Goal: Task Accomplishment & Management: Complete application form

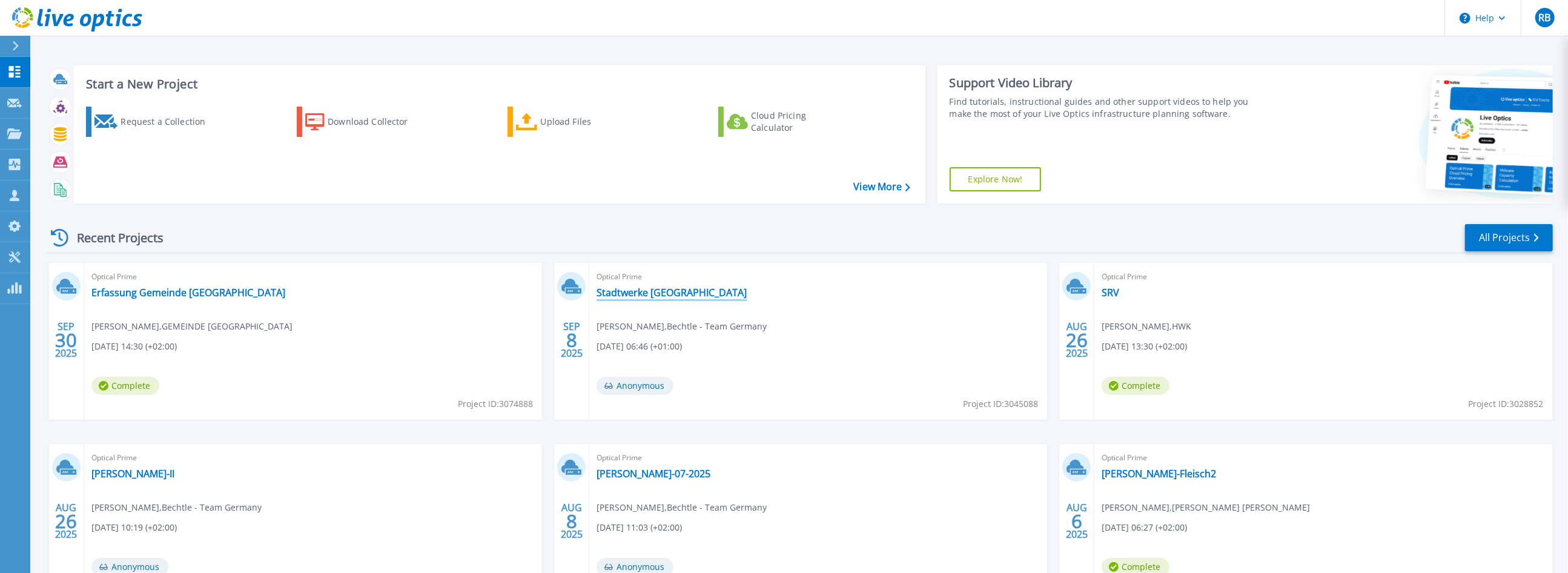
click at [681, 293] on link "Stadtwerke [GEOGRAPHIC_DATA]" at bounding box center [671, 292] width 150 height 12
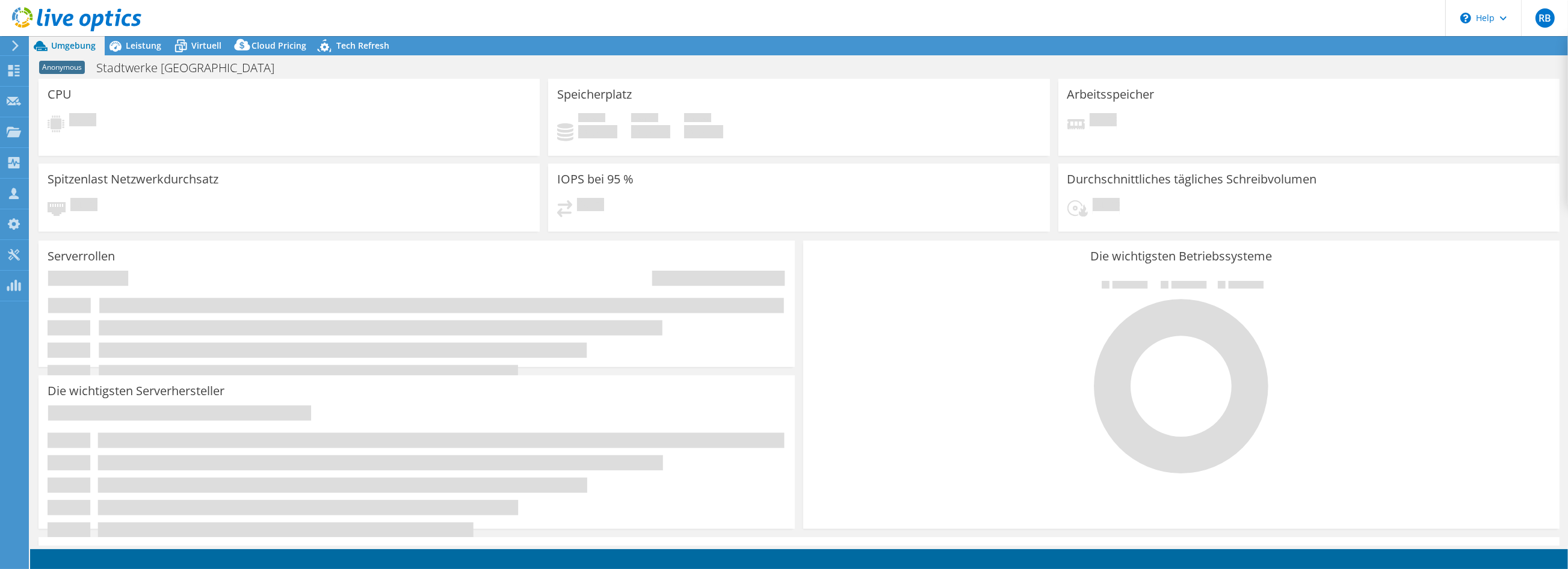
select select "USD"
select select "EUFrankfurt"
select select "EUR"
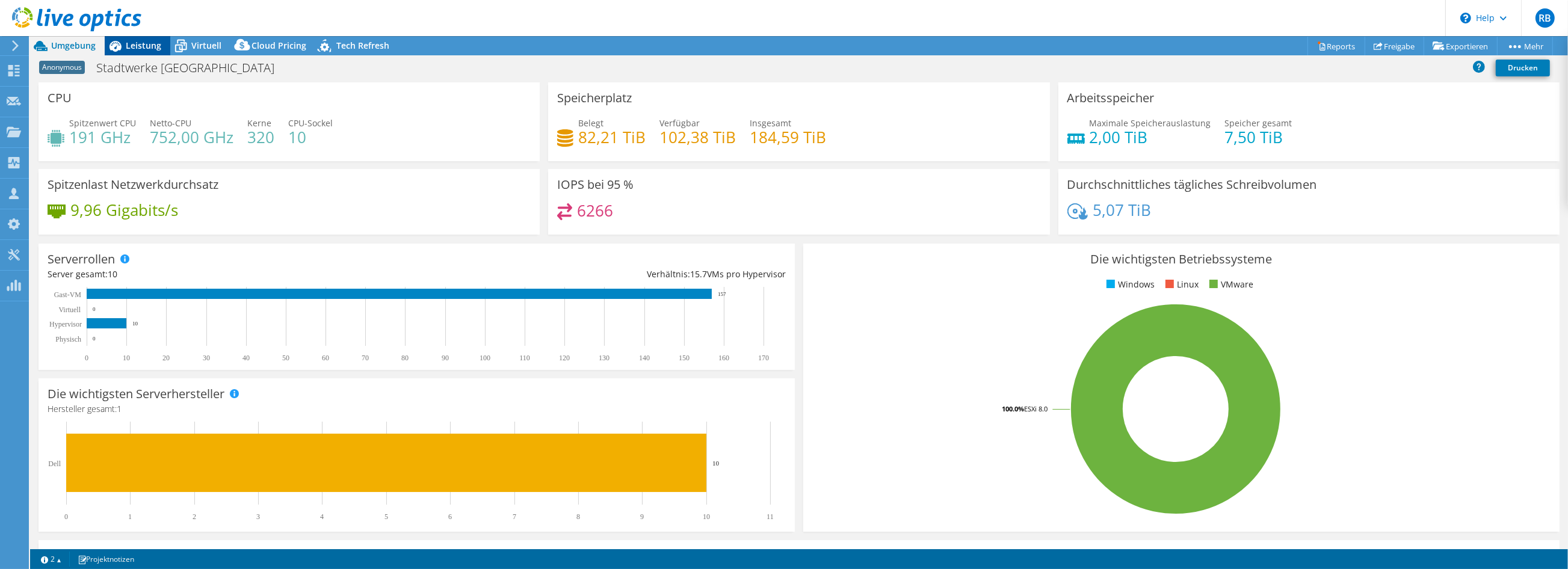
click at [144, 47] on span "Leistung" at bounding box center [143, 45] width 35 height 11
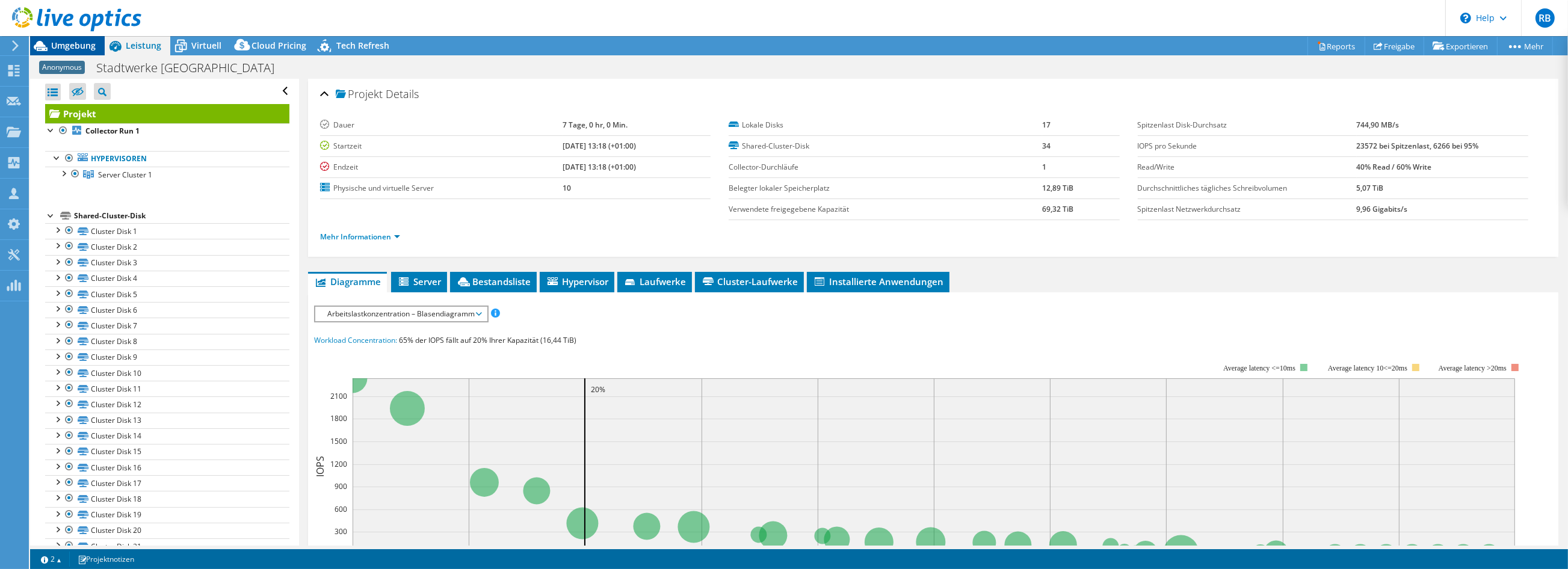
click at [65, 40] on span "Umgebung" at bounding box center [73, 45] width 45 height 11
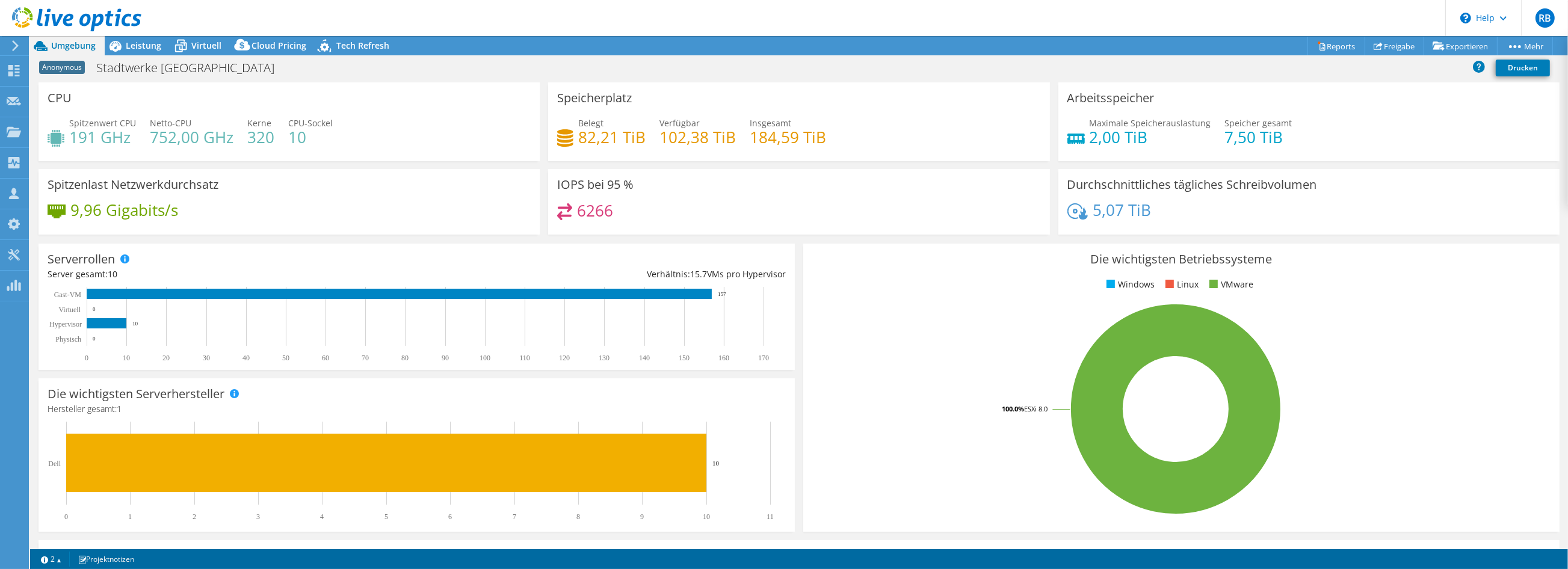
click at [64, 18] on use at bounding box center [76, 19] width 130 height 24
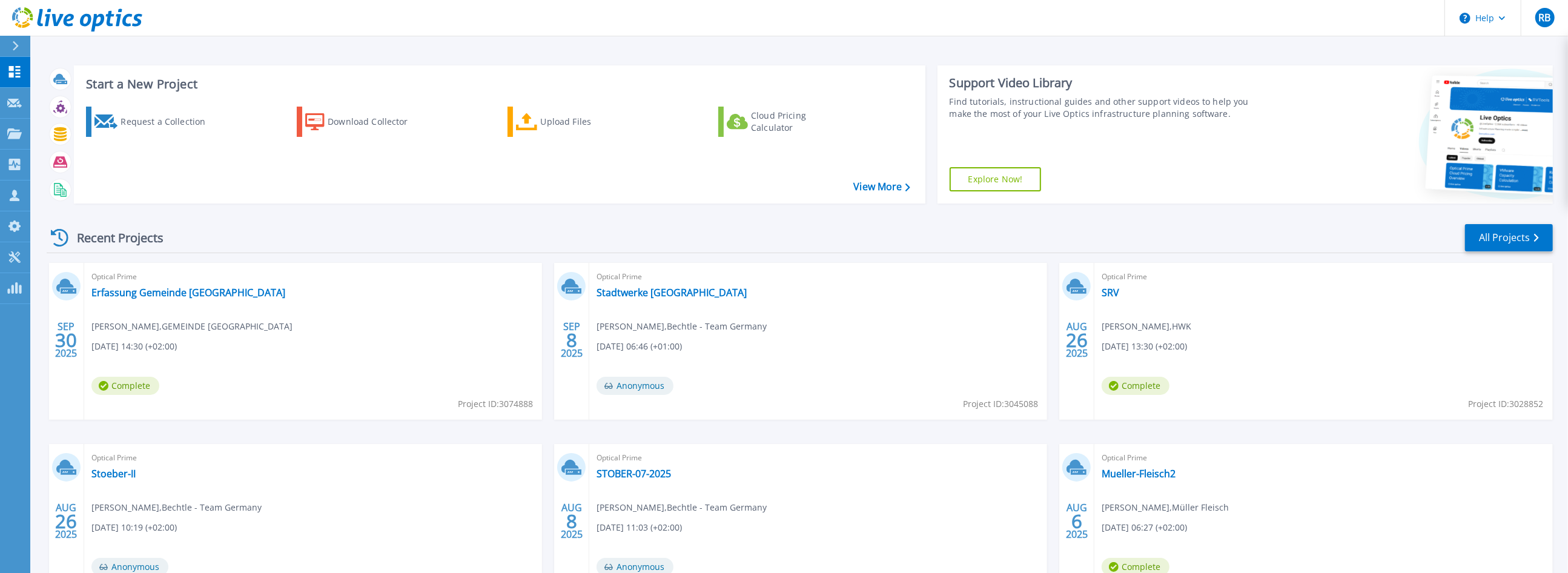
click at [66, 428] on div "SEP 30 2025 Optical Prime Erfassung Gemeinde Schoemberg Manfred Grimm , GEMEIND…" at bounding box center [794, 444] width 1516 height 362
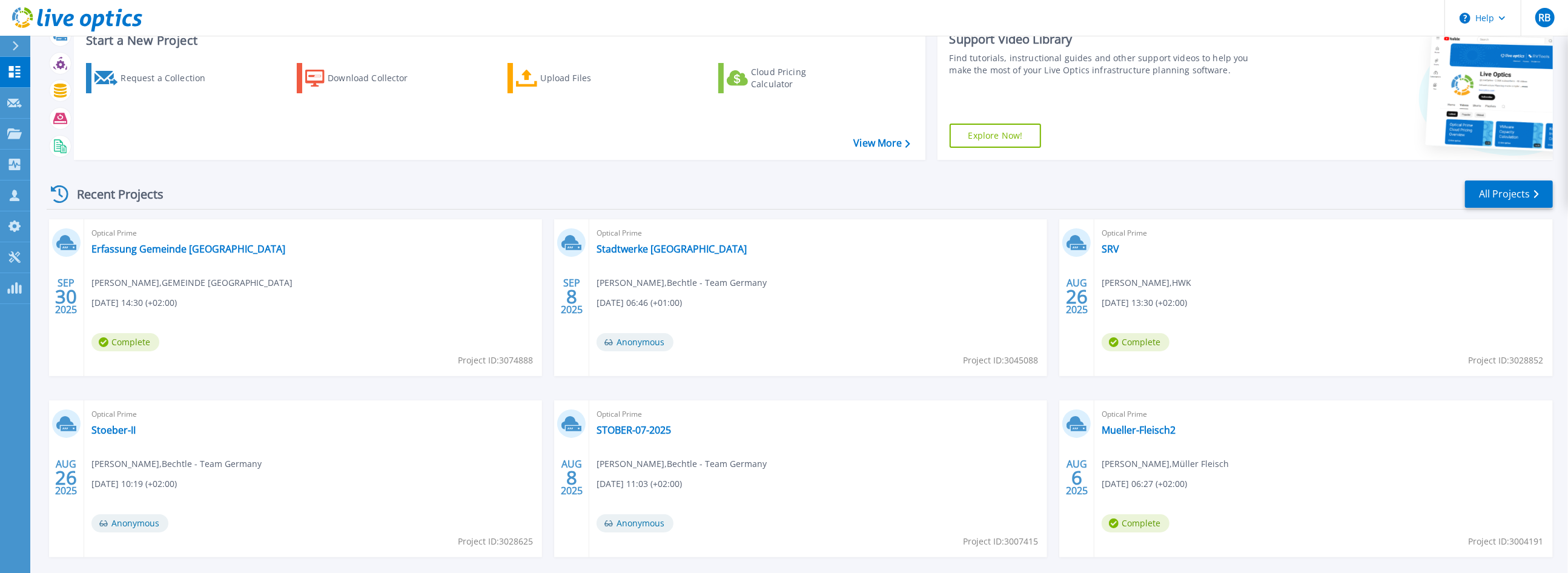
scroll to position [67, 0]
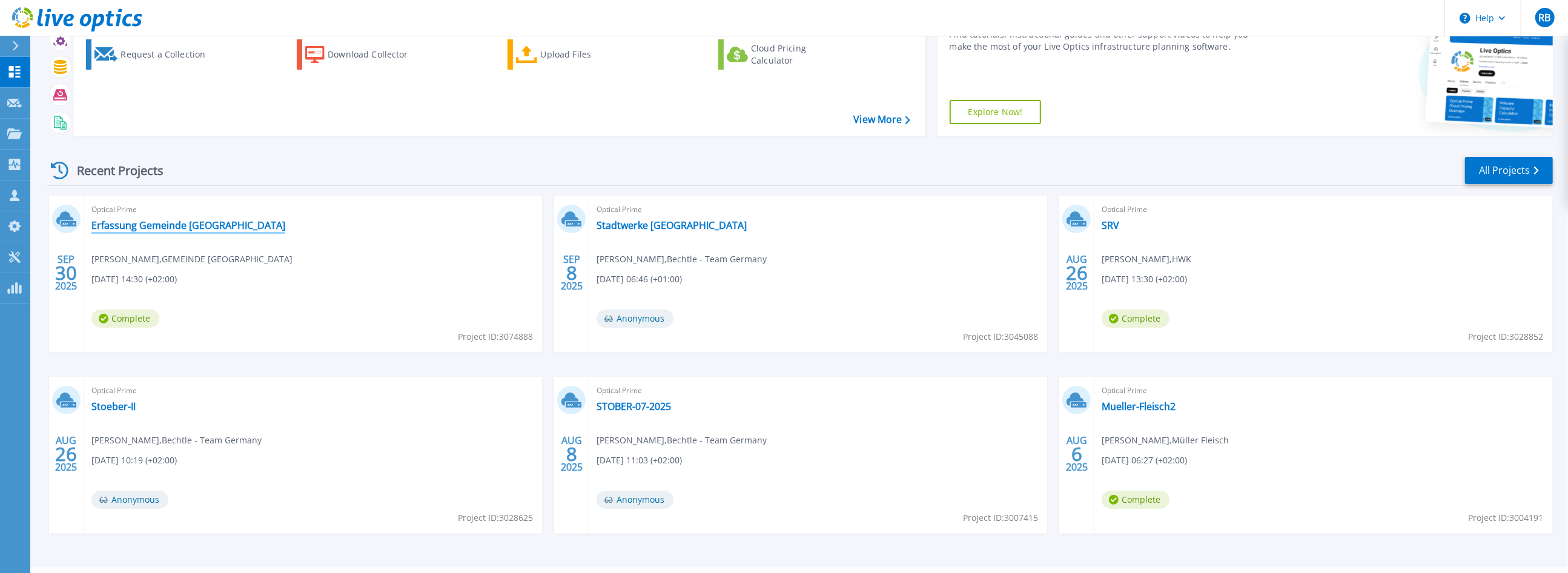
click at [231, 225] on link "Erfassung Gemeinde [GEOGRAPHIC_DATA]" at bounding box center [188, 225] width 194 height 12
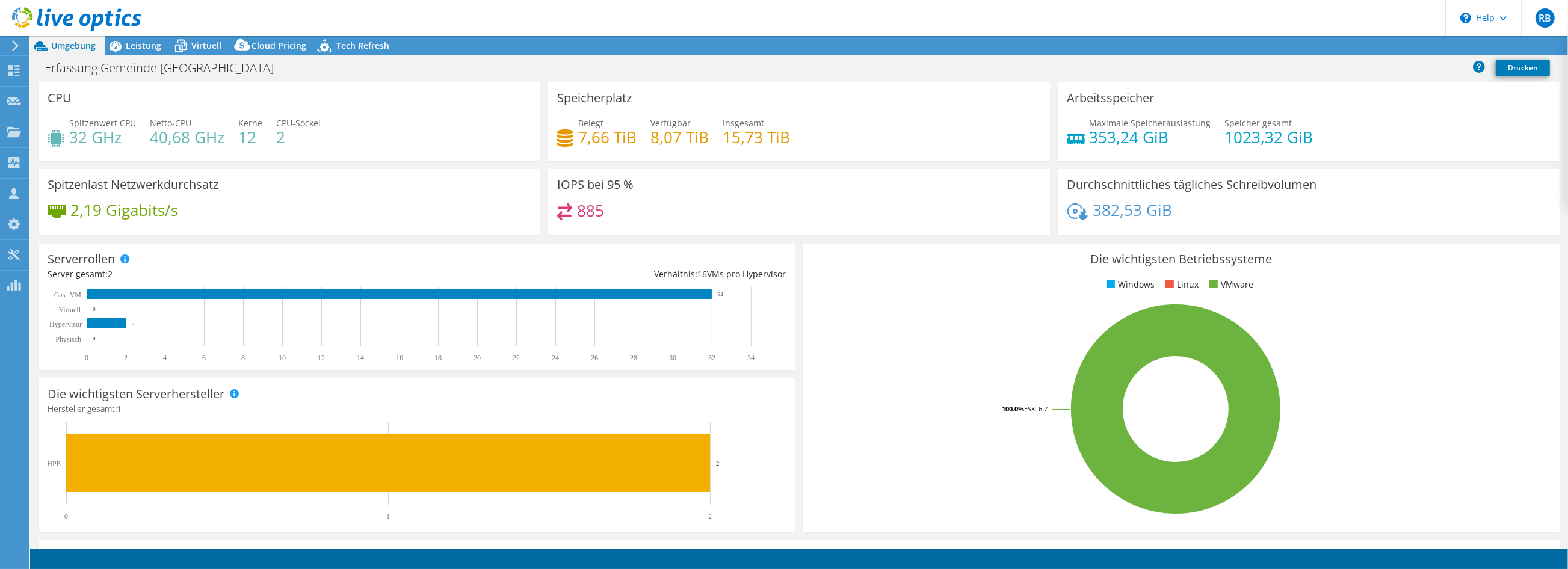
select select "EUFrankfurt"
select select "EUR"
radio input "true"
radio input "false"
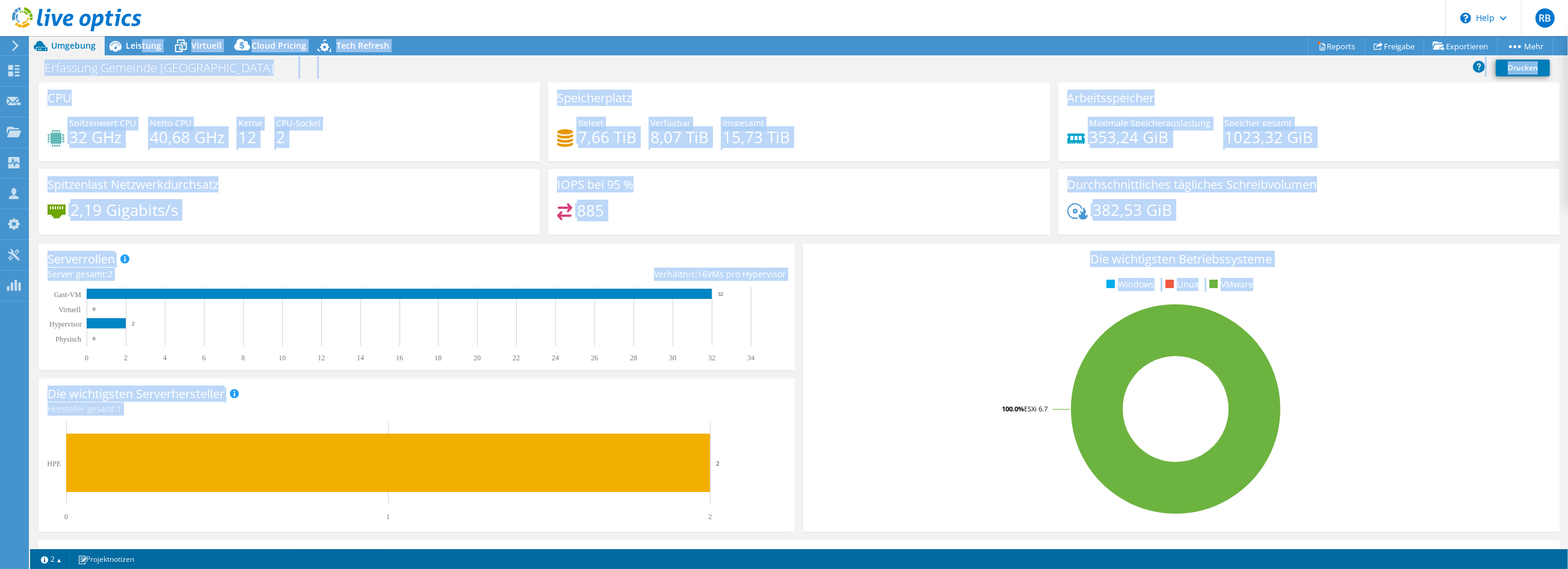
drag, startPoint x: 140, startPoint y: 45, endPoint x: 1018, endPoint y: 369, distance: 935.9
click at [1040, 369] on div "Projektmaßnahmen Projektmaßnahmen Reports Freigabe Exportieren vSAN ReadyNode S…" at bounding box center [799, 302] width 1538 height 533
drag, startPoint x: 955, startPoint y: 369, endPoint x: 730, endPoint y: 266, distance: 247.5
click at [954, 369] on rect at bounding box center [1176, 409] width 727 height 211
click at [790, 75] on div "Erfassung Gemeinde Schoemberg Drucken" at bounding box center [799, 68] width 1538 height 22
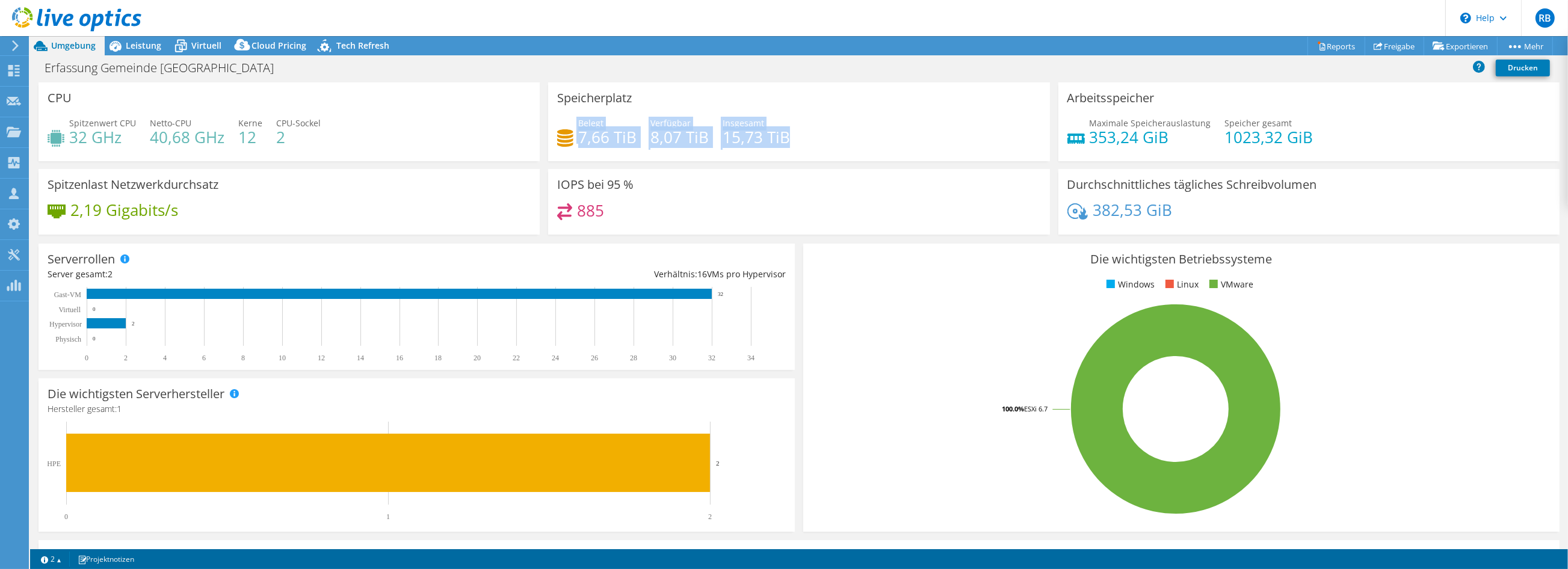
drag, startPoint x: 573, startPoint y: 139, endPoint x: 793, endPoint y: 139, distance: 220.0
click at [793, 139] on div "Belegt 7,66 TiB Verfügbar 8,07 TiB Insgesamt 15,73 TiB" at bounding box center [799, 136] width 483 height 39
click at [148, 47] on span "Leistung" at bounding box center [143, 45] width 35 height 11
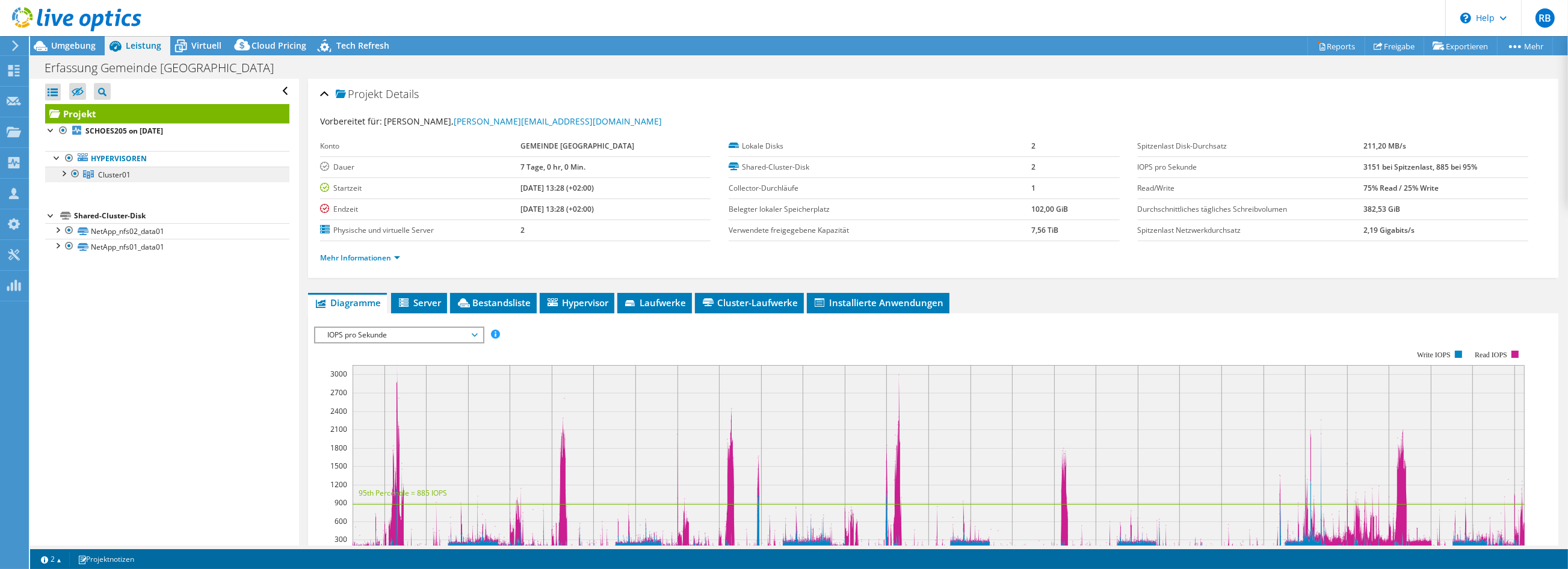
click at [105, 170] on span "Cluster01" at bounding box center [114, 175] width 32 height 10
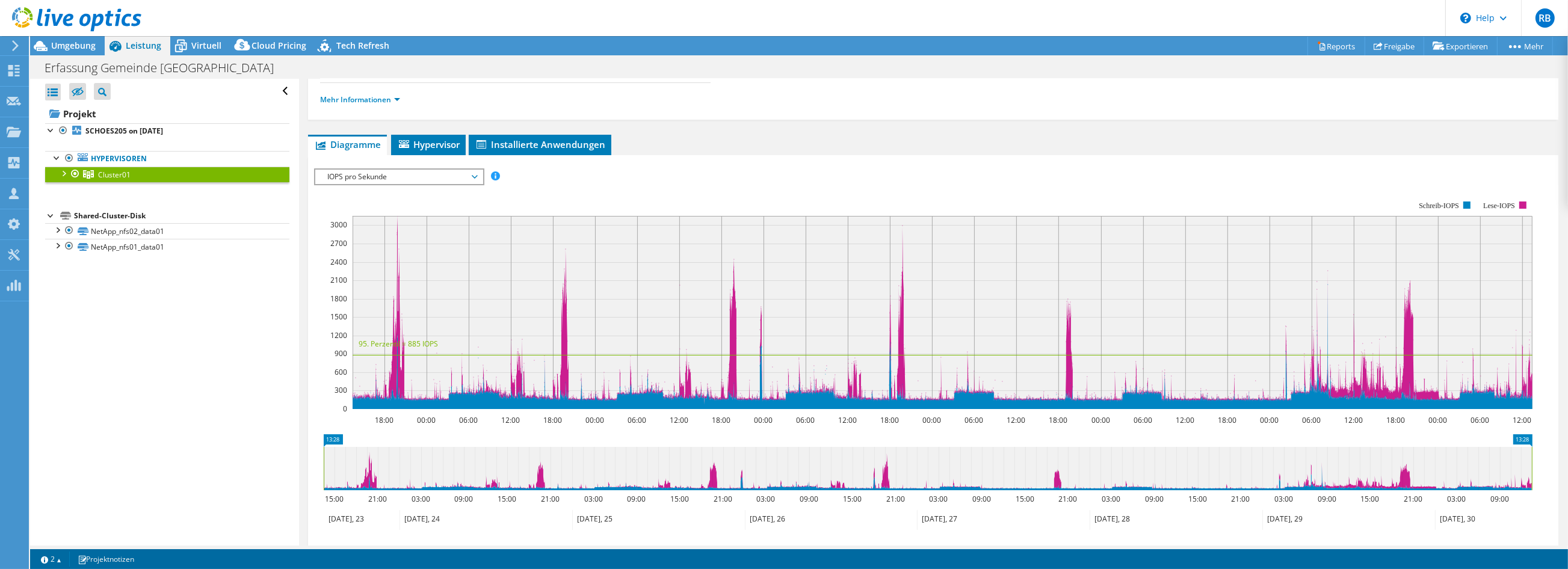
scroll to position [133, 0]
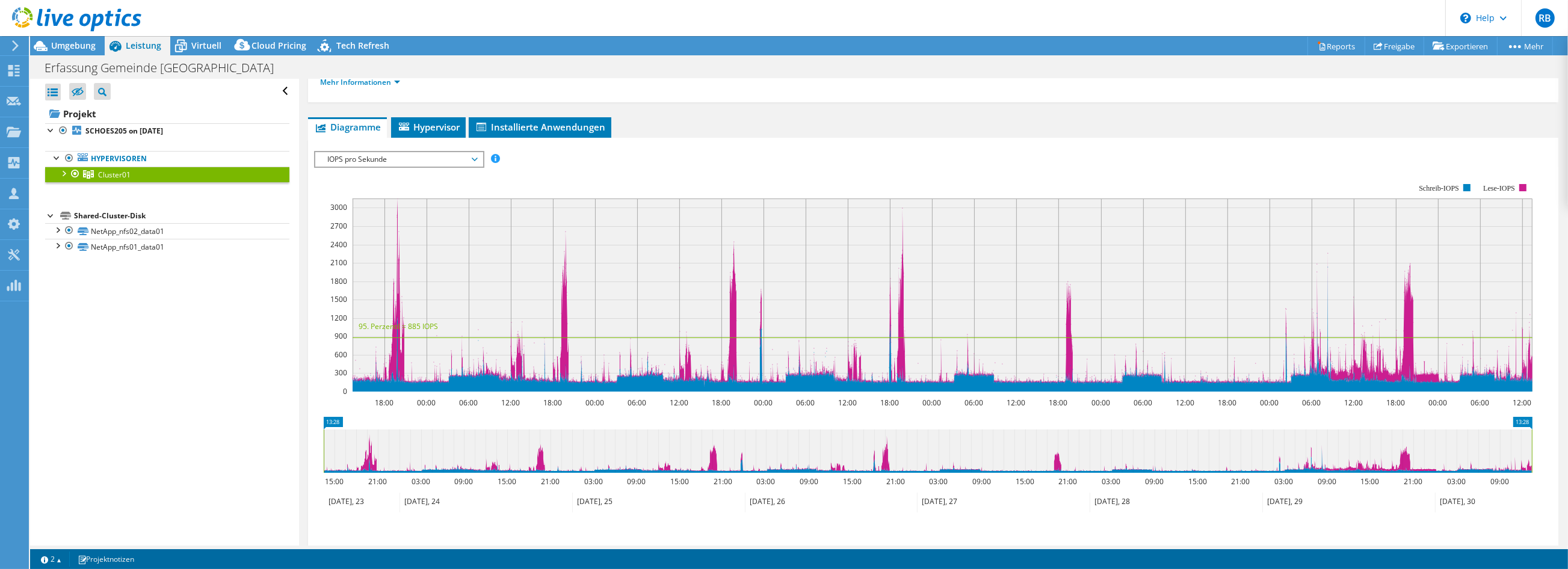
click at [462, 159] on span "IOPS pro Sekunde" at bounding box center [398, 159] width 154 height 14
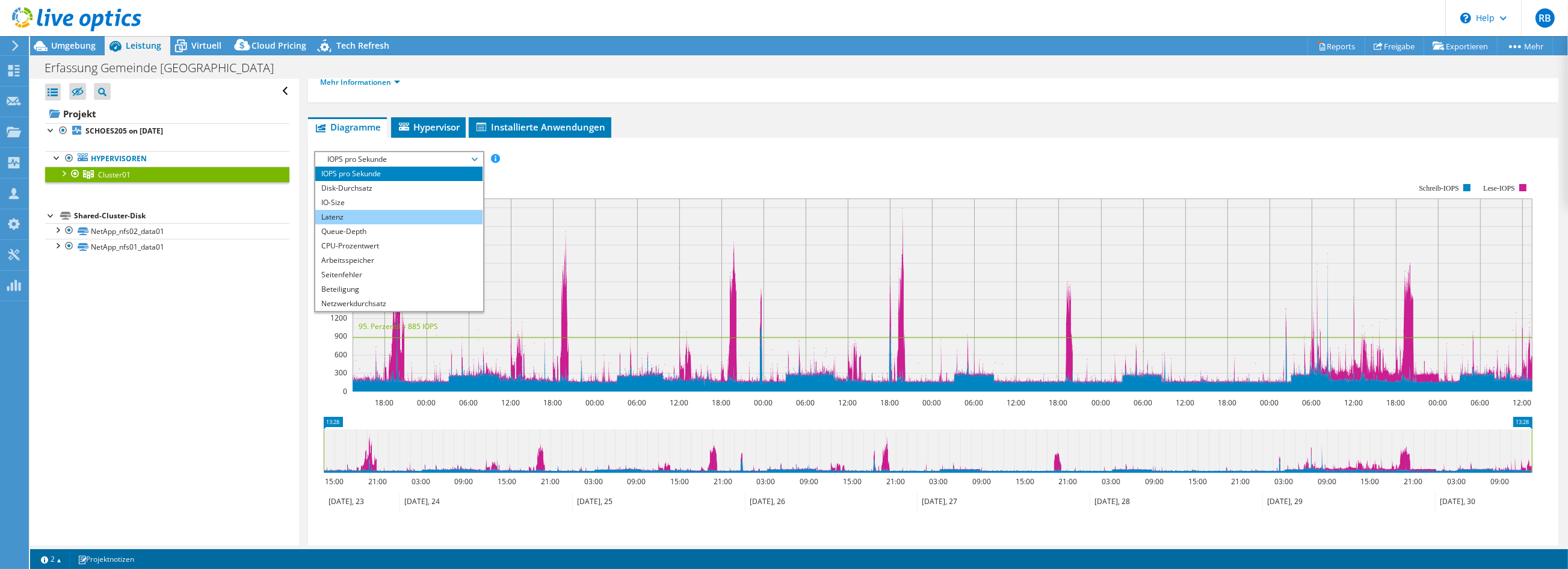
click at [376, 216] on li "Latenz" at bounding box center [399, 217] width 167 height 14
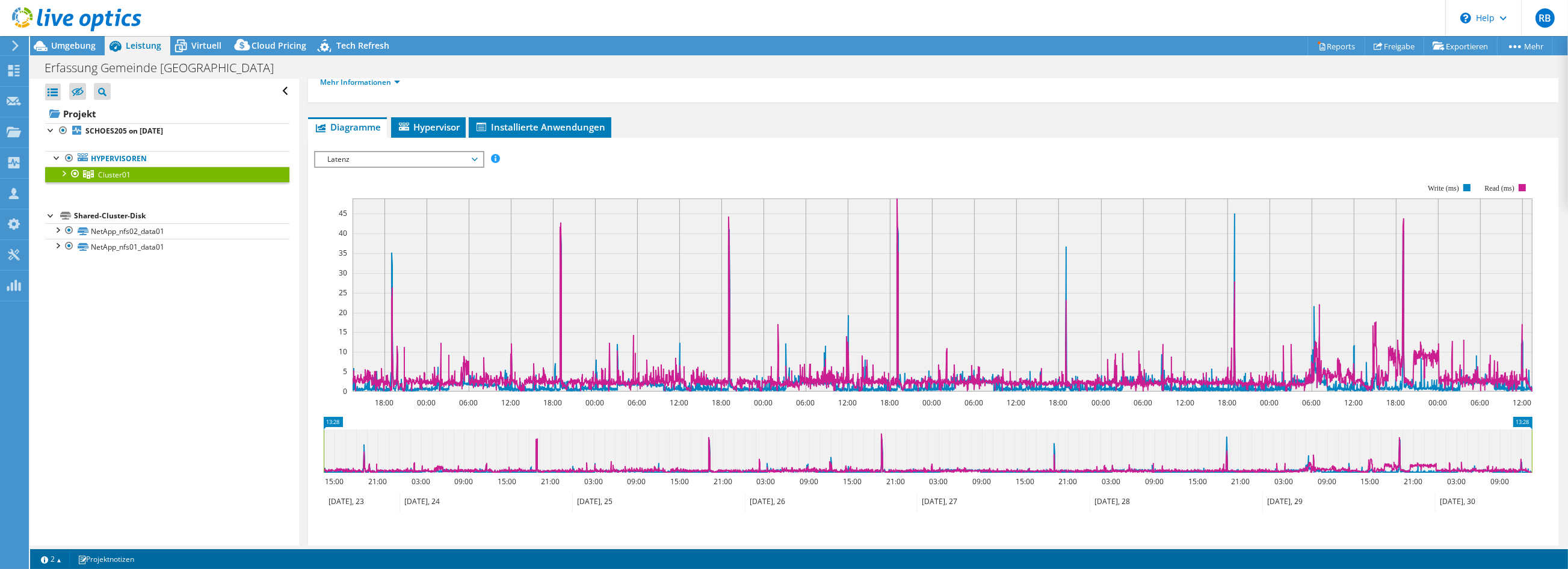
click at [388, 153] on span "Latenz" at bounding box center [398, 159] width 154 height 14
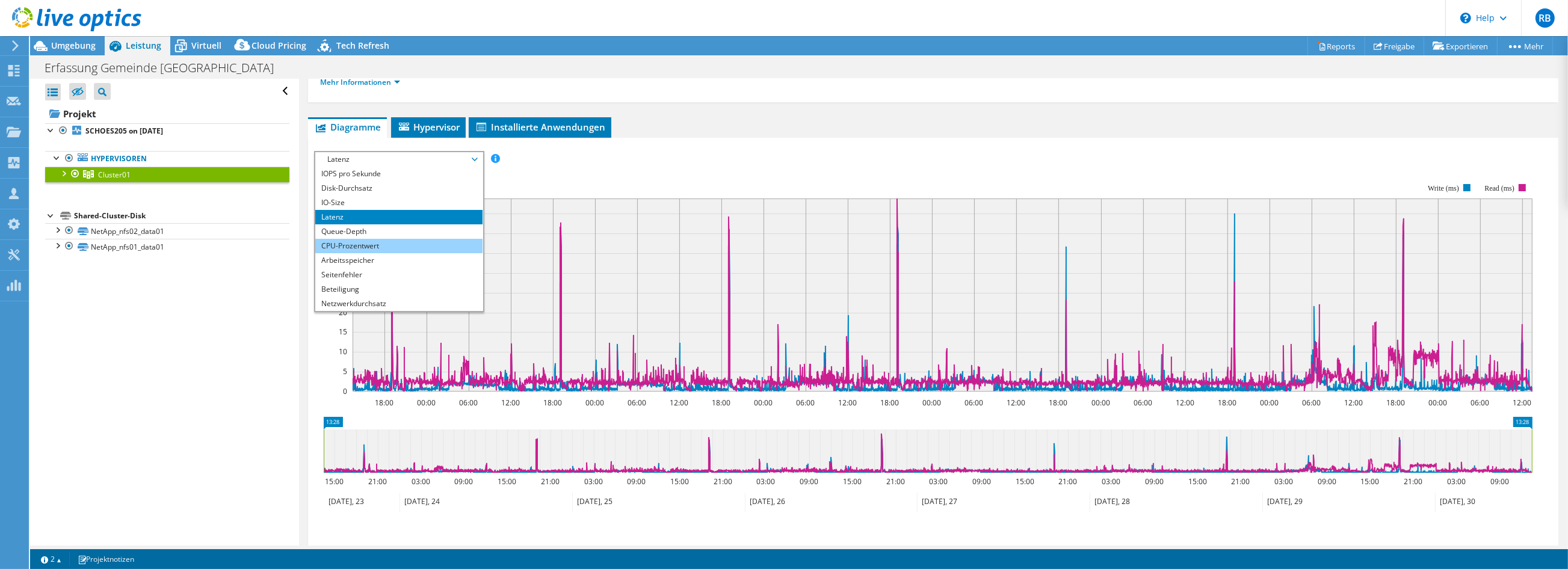
click at [376, 246] on li "CPU-Prozentwert" at bounding box center [399, 245] width 167 height 14
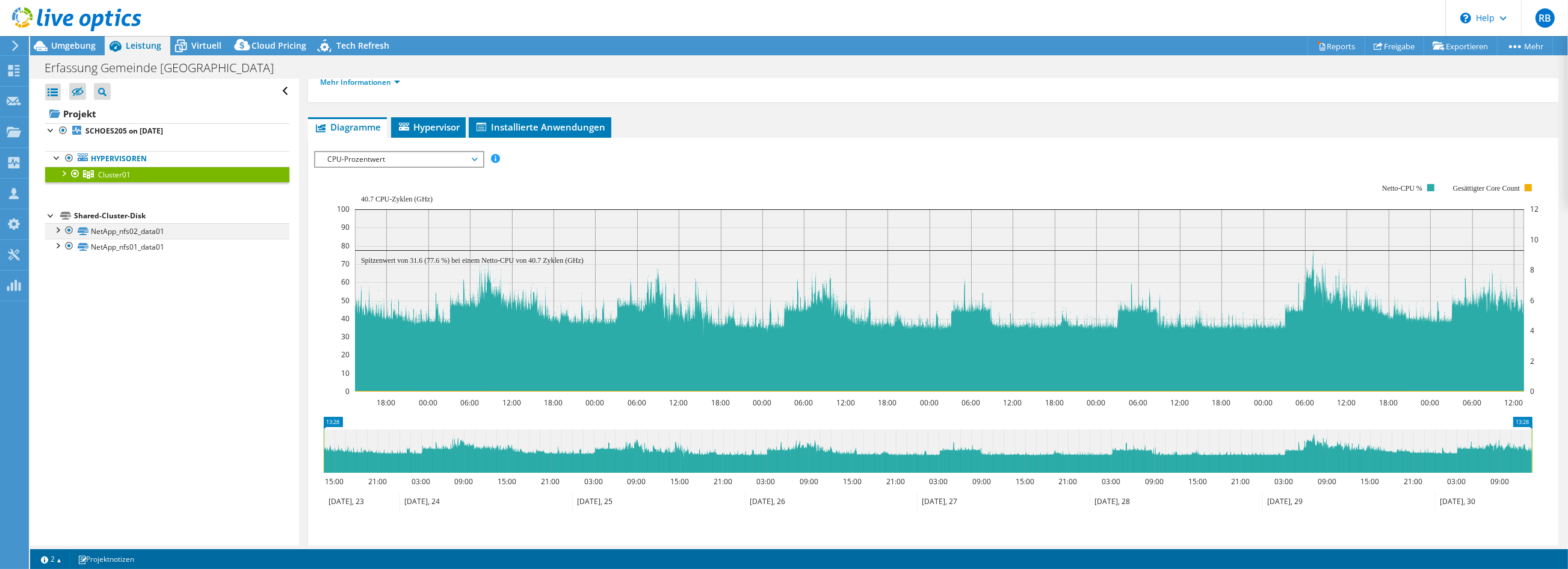
click at [54, 232] on div at bounding box center [56, 229] width 12 height 12
drag, startPoint x: 141, startPoint y: 260, endPoint x: 313, endPoint y: 299, distance: 176.4
click at [141, 260] on link "NetApp_nfs02_data01 | schoesesx1.schoed1.lan" at bounding box center [167, 262] width 244 height 15
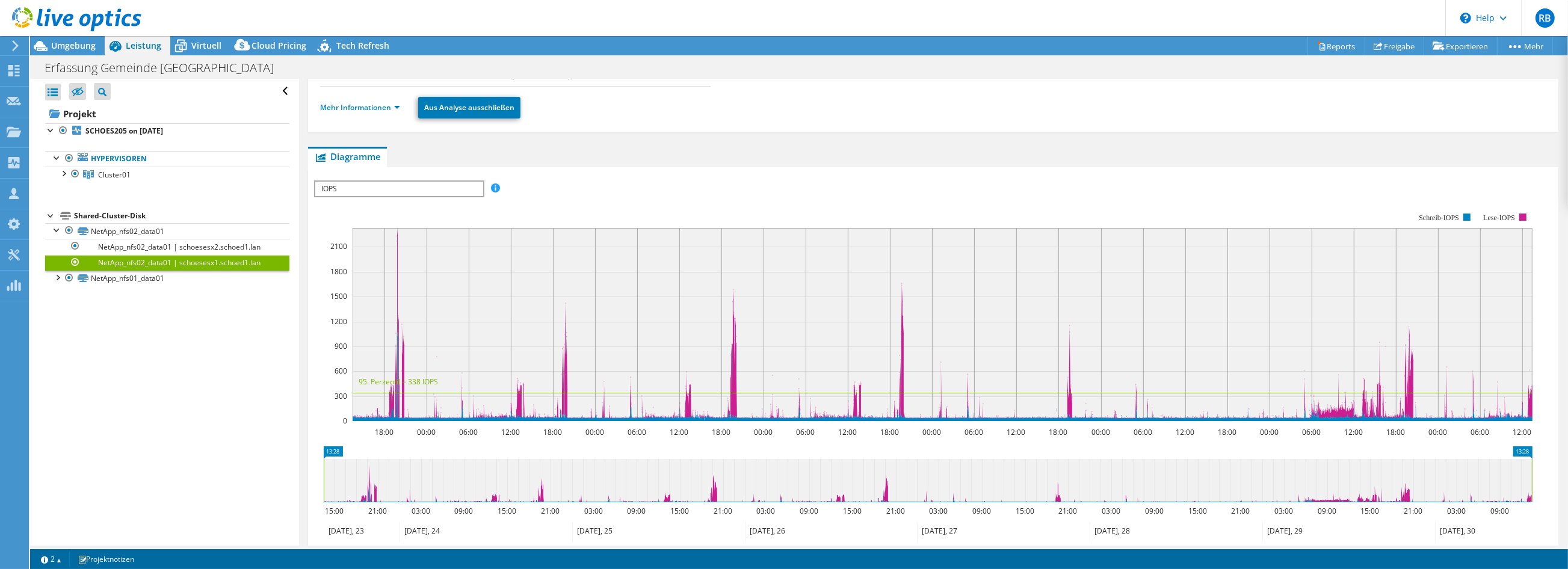
drag, startPoint x: 366, startPoint y: 186, endPoint x: 366, endPoint y: 196, distance: 10.0
click at [366, 186] on span "IOPS" at bounding box center [399, 188] width 167 height 14
drag, startPoint x: 146, startPoint y: 420, endPoint x: 135, endPoint y: 304, distance: 116.5
click at [146, 419] on div "Alle öffnen Alle schließen Ausgeschlossene Knoten verbergen Projektbaumfilter" at bounding box center [164, 312] width 268 height 467
drag, startPoint x: 61, startPoint y: 172, endPoint x: 61, endPoint y: 189, distance: 17.0
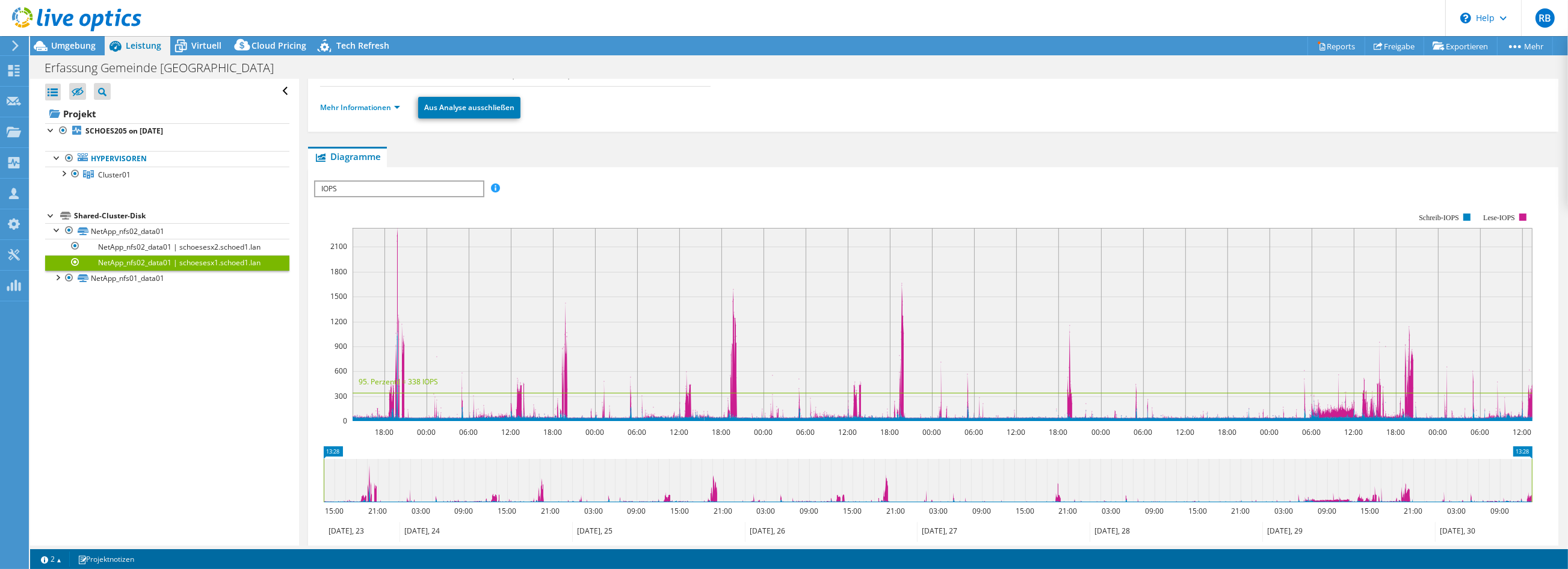
click at [61, 172] on div at bounding box center [63, 172] width 12 height 12
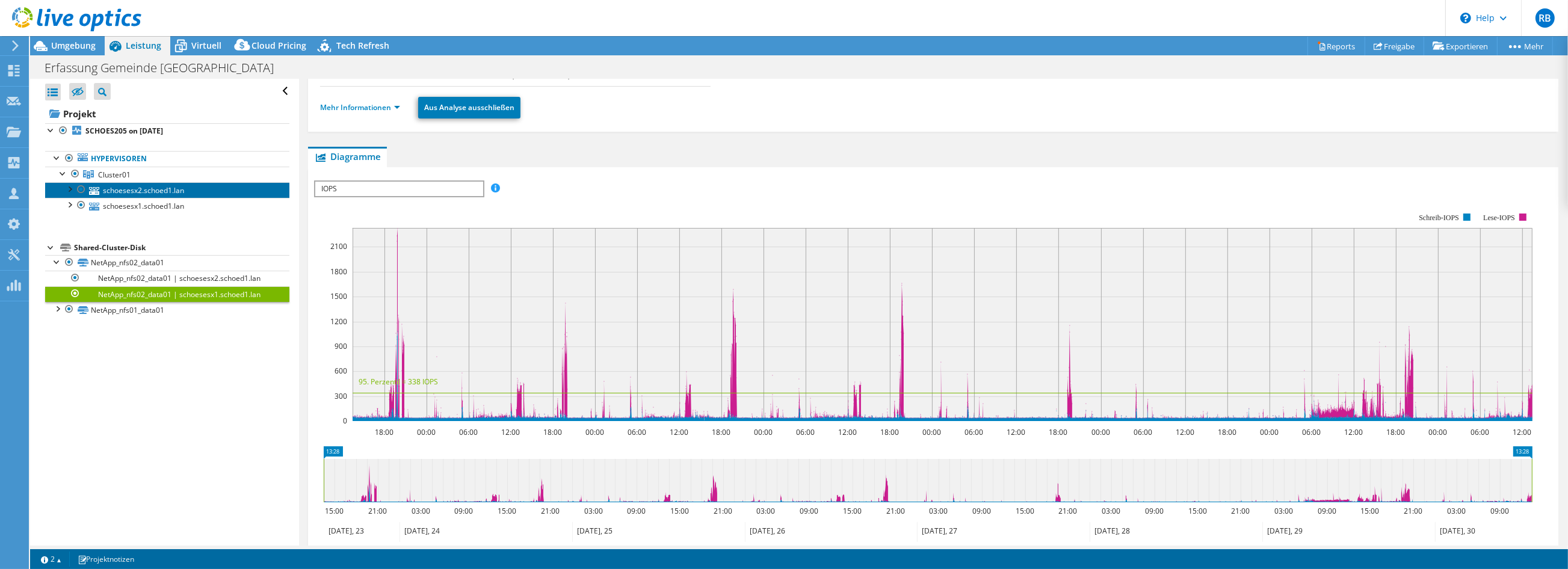
click at [139, 192] on link "schoesesx2.schoed1.lan" at bounding box center [167, 190] width 244 height 15
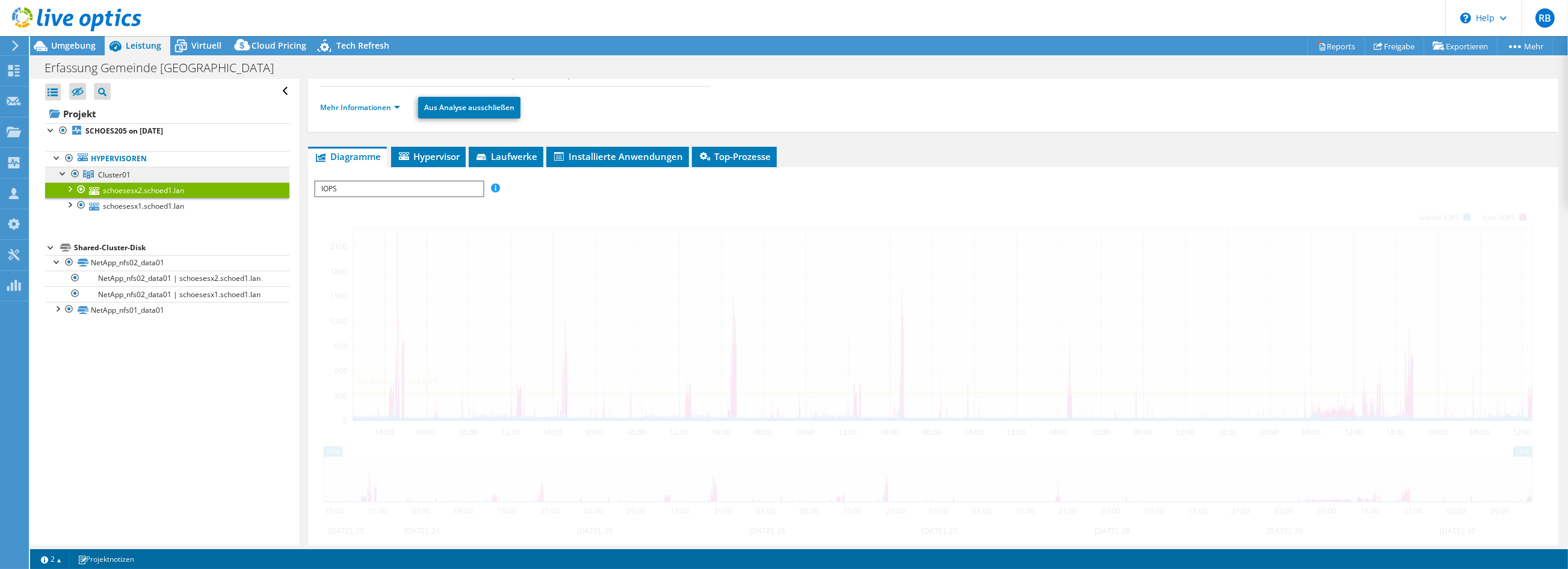
click at [130, 175] on span "Cluster01" at bounding box center [114, 175] width 32 height 10
click at [118, 175] on span "Cluster01" at bounding box center [114, 175] width 32 height 10
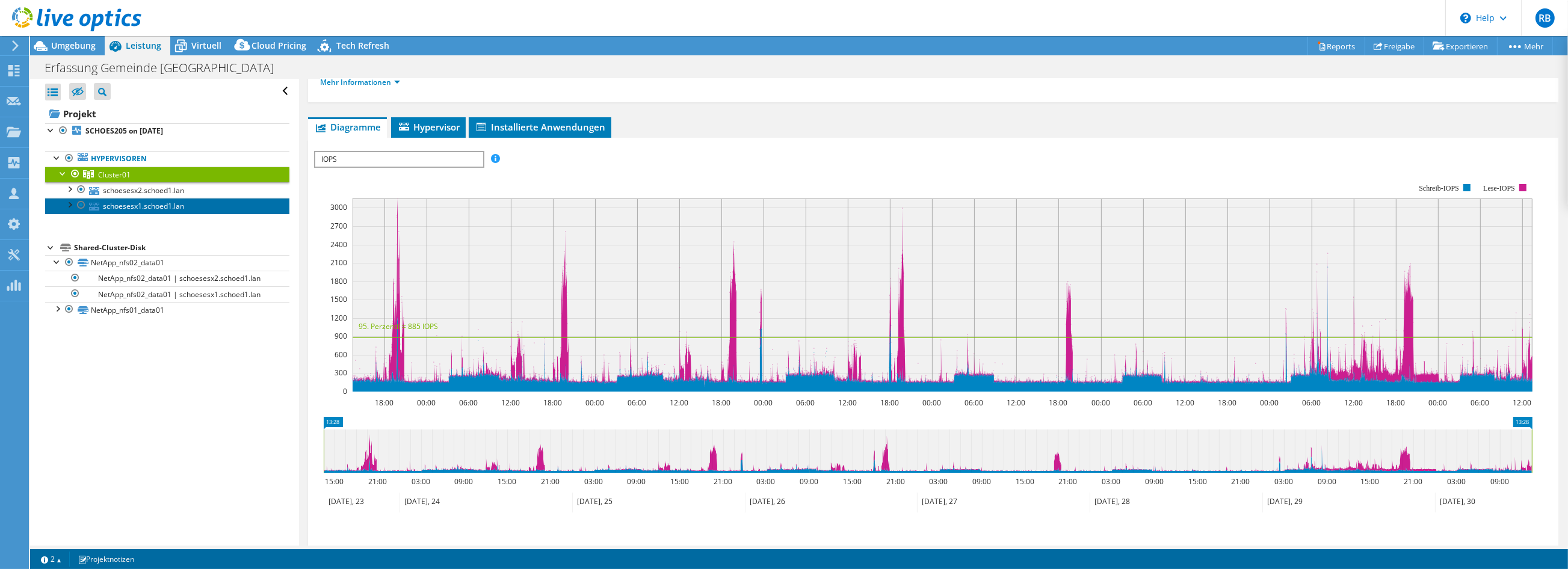
click at [153, 205] on link "schoesesx1.schoed1.lan" at bounding box center [167, 205] width 244 height 15
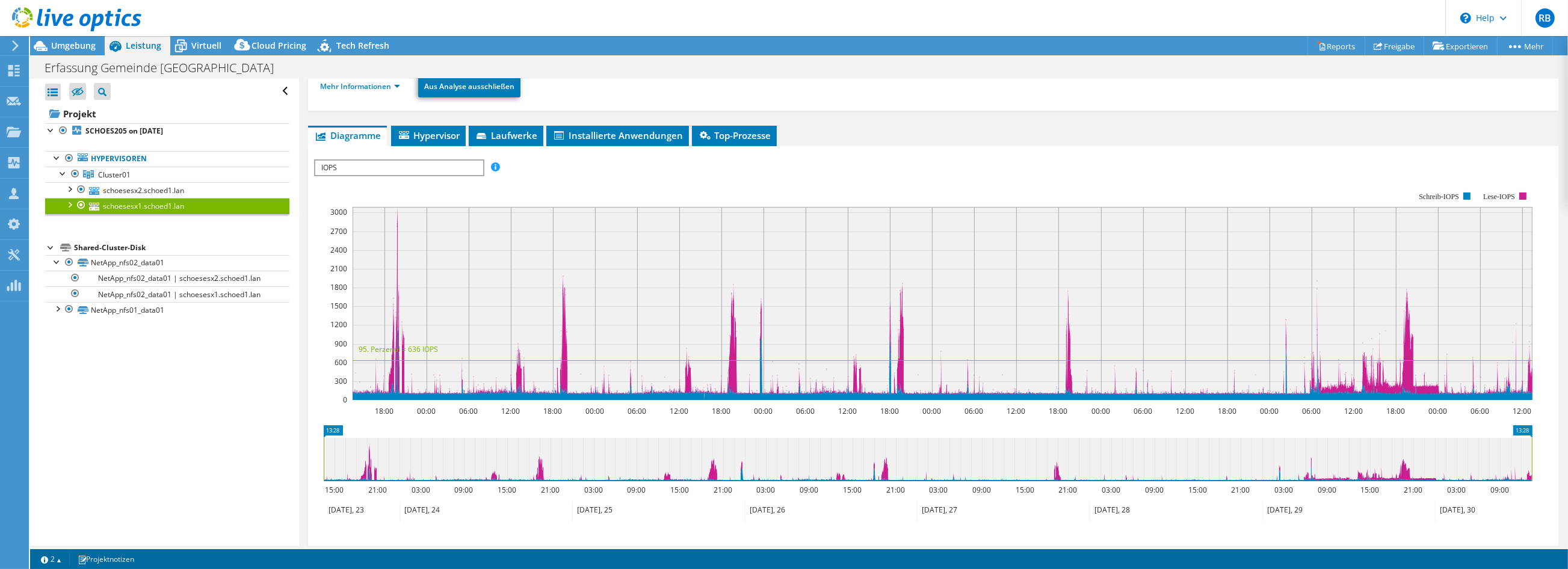
click at [346, 171] on span "IOPS" at bounding box center [399, 167] width 167 height 14
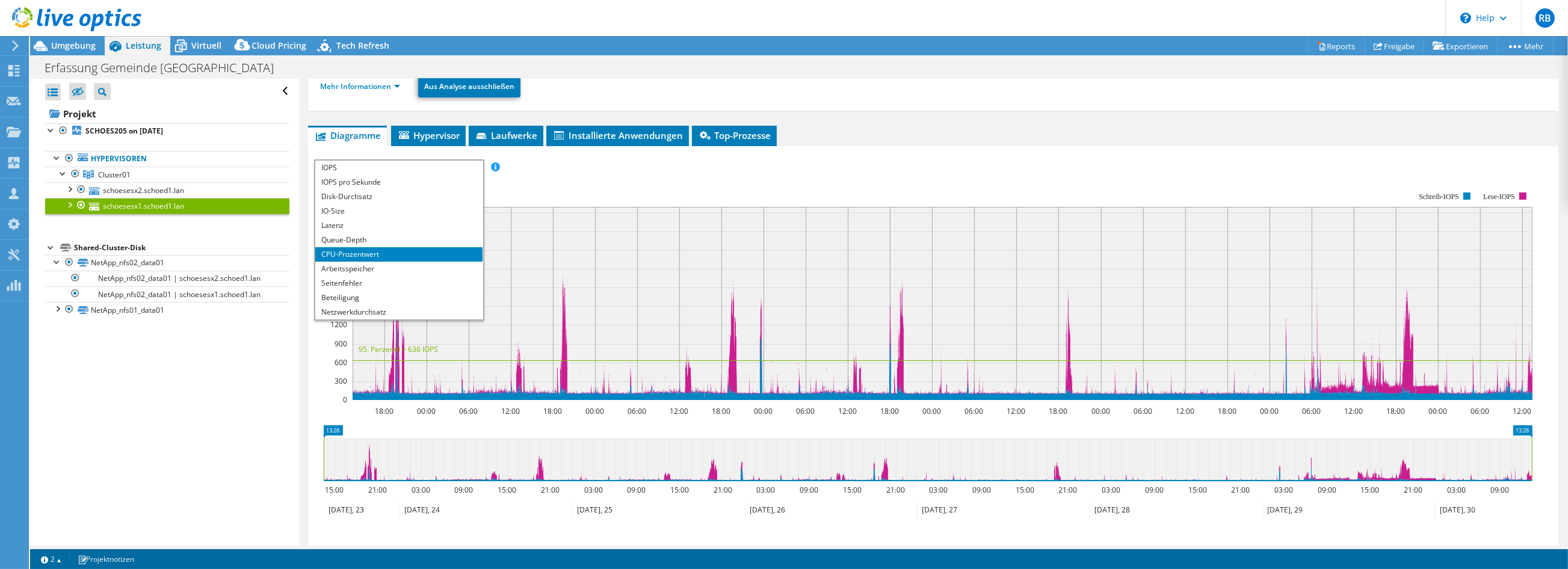
click at [375, 254] on li "CPU-Prozentwert" at bounding box center [399, 254] width 167 height 14
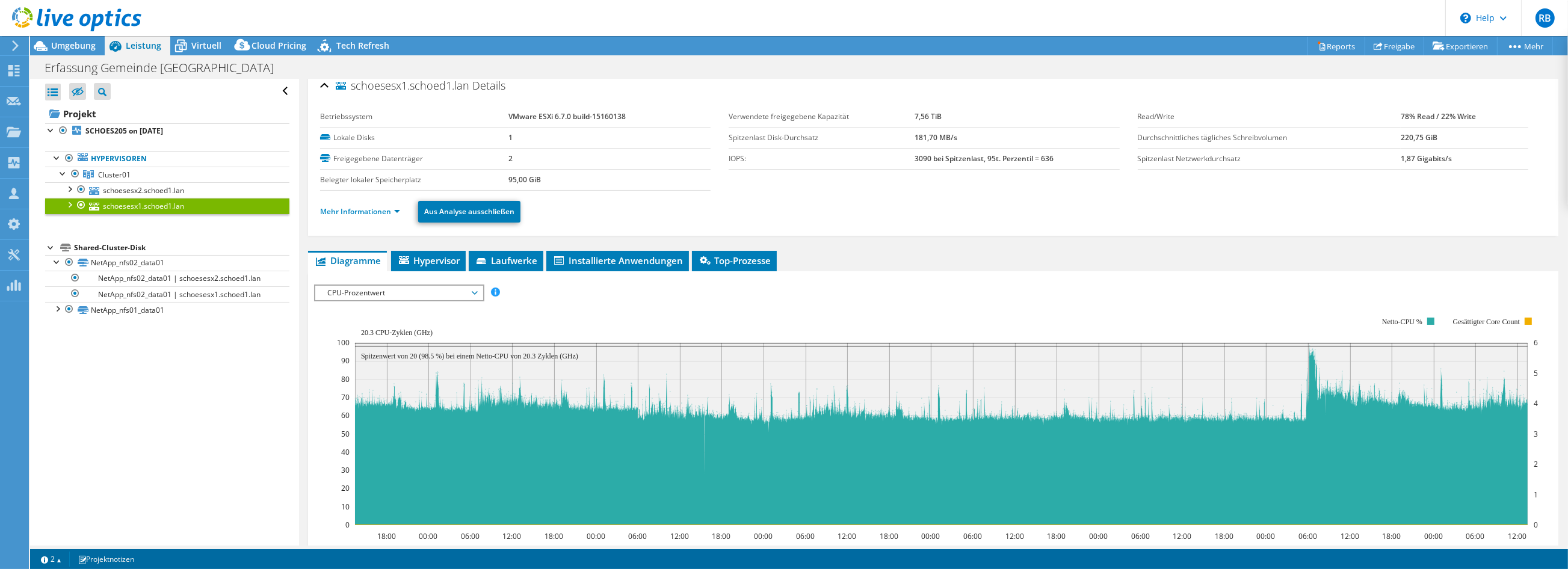
scroll to position [0, 0]
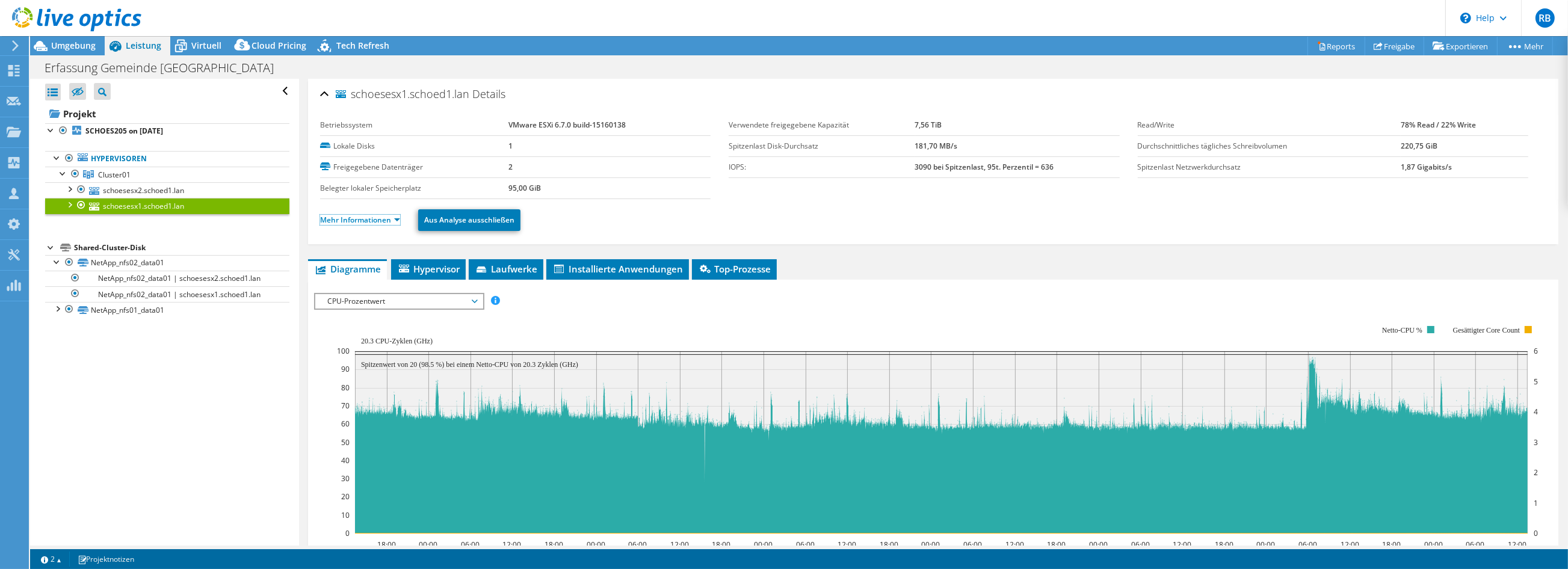
click at [365, 223] on link "Mehr Informationen" at bounding box center [360, 219] width 80 height 10
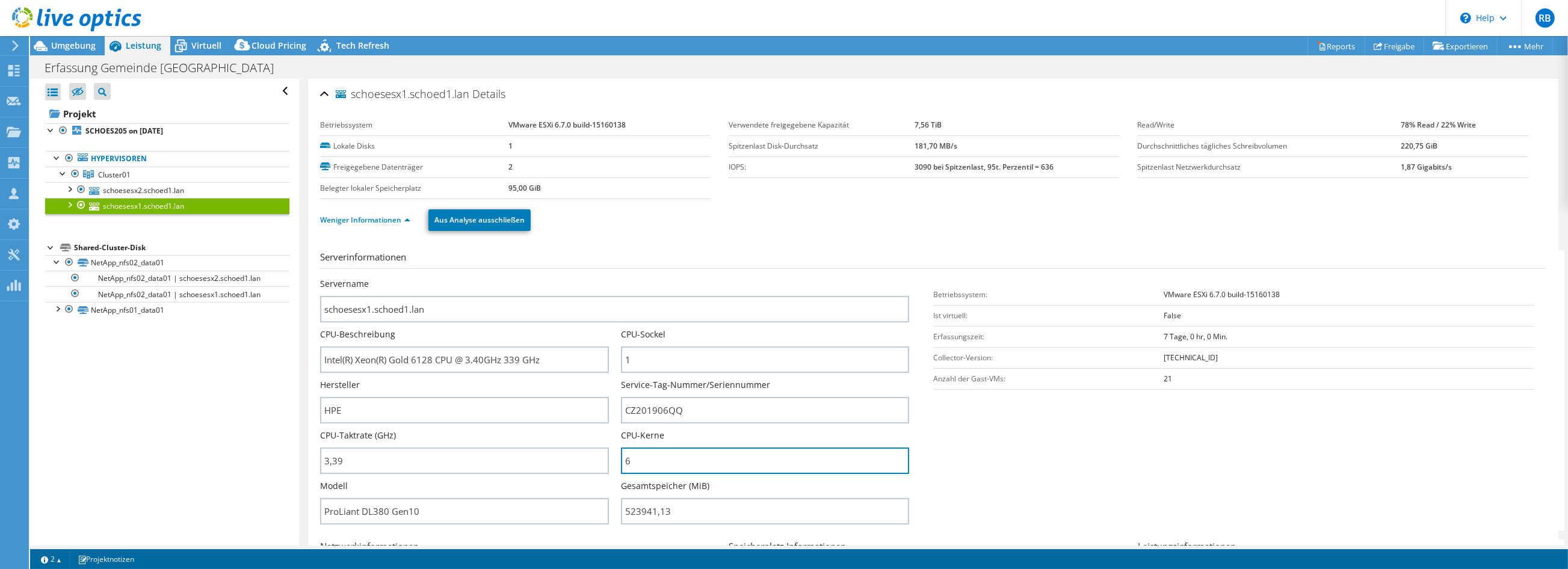
drag, startPoint x: 645, startPoint y: 458, endPoint x: 611, endPoint y: 460, distance: 34.1
click at [611, 278] on div "Servername schoesesx1.schoed1.lan CPU-Beschreibung Intel(R) Xeon(R) Gold 6128 C…" at bounding box center [621, 278] width 601 height 0
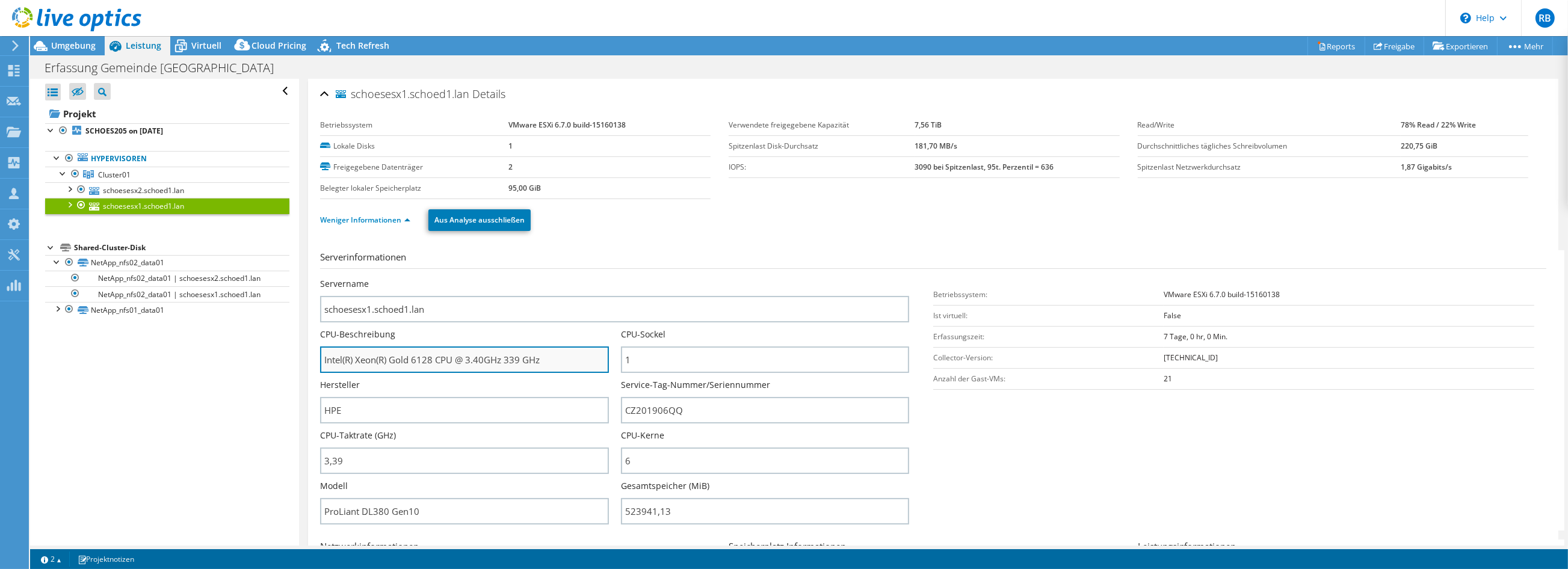
drag, startPoint x: 410, startPoint y: 360, endPoint x: 432, endPoint y: 360, distance: 22.0
click at [432, 360] on input "Intel(R) Xeon(R) Gold 6128 CPU @ 3.40GHz 339 GHz" at bounding box center [464, 359] width 288 height 27
click at [88, 172] on icon at bounding box center [88, 175] width 11 height 9
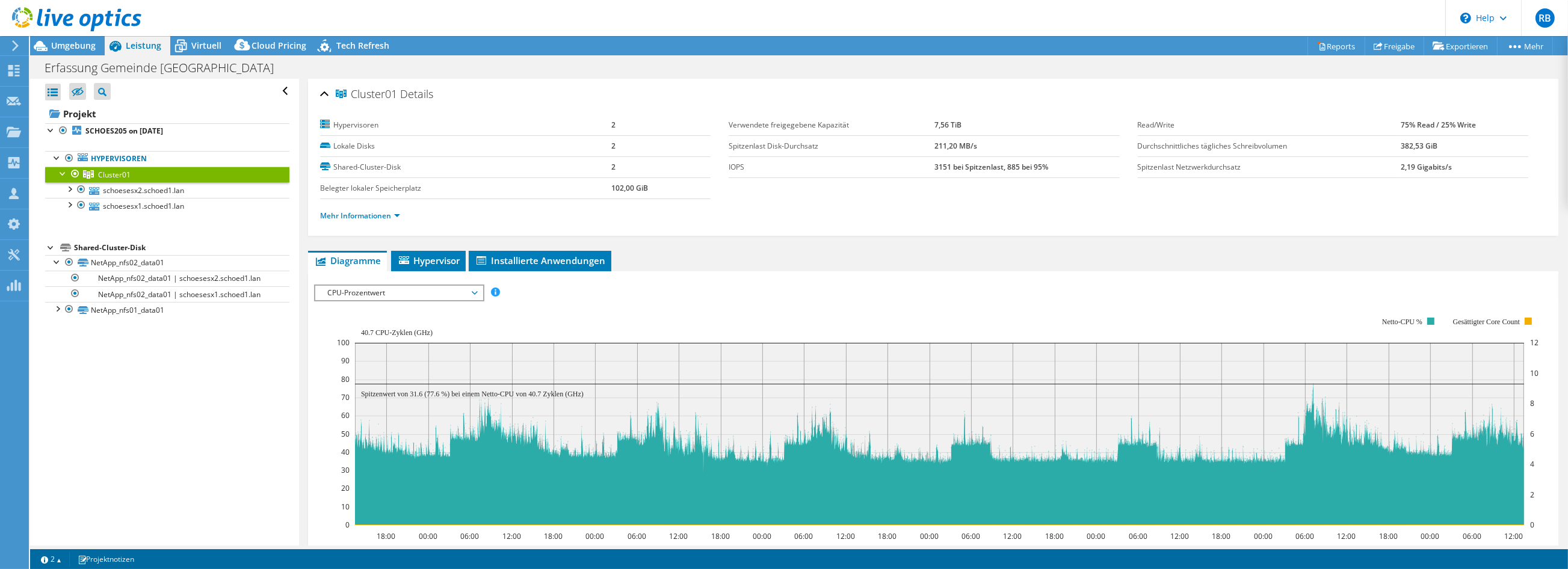
click at [166, 400] on div "Alle öffnen Alle schließen Ausgeschlossene Knoten verbergen Projektbaumfilter" at bounding box center [164, 312] width 268 height 467
click at [67, 47] on span "Umgebung" at bounding box center [73, 45] width 45 height 11
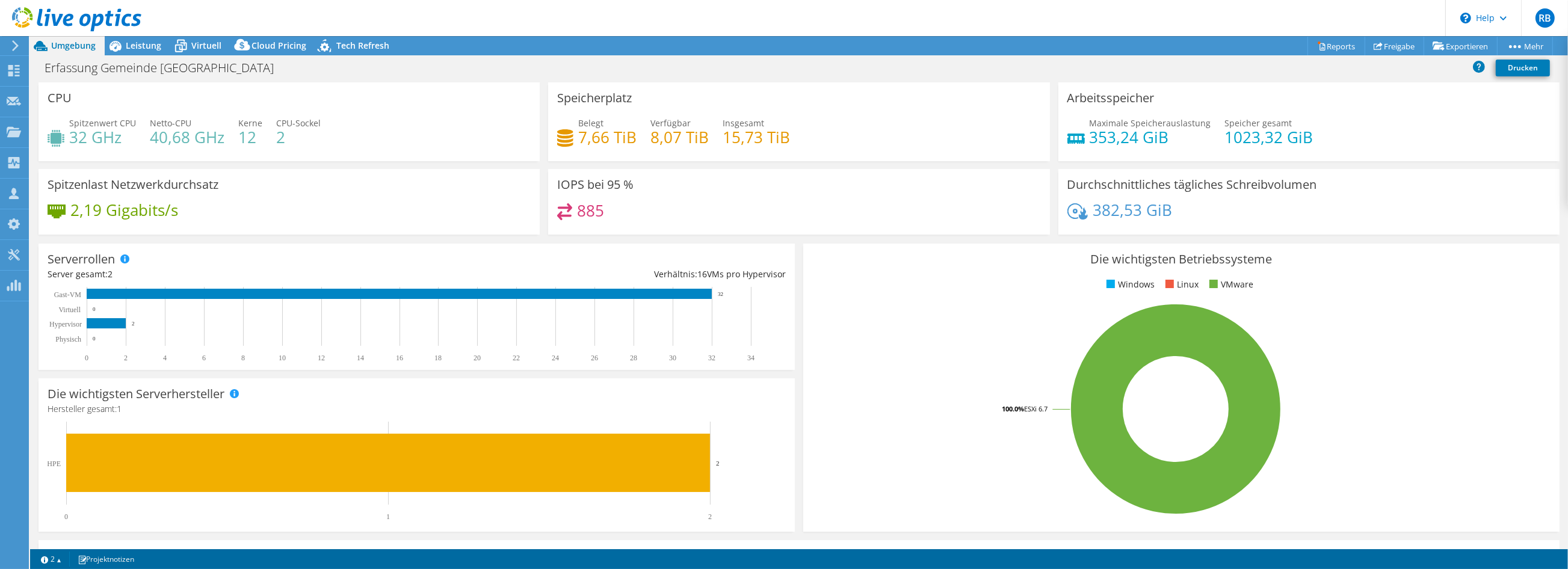
click at [9, 46] on div at bounding box center [13, 45] width 13 height 11
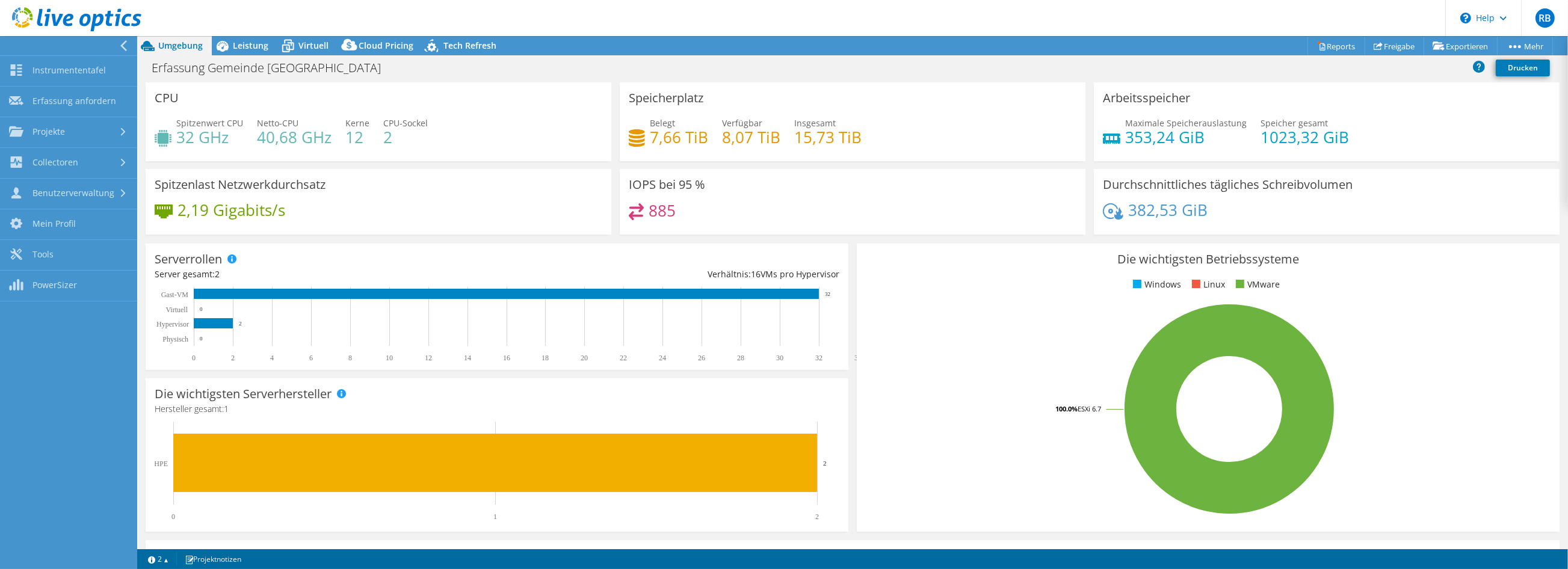
click at [85, 413] on nav "Instrumententafel Erfassung anfordern Projekte Projekte suchen Upload SIOKIT & …" at bounding box center [68, 302] width 137 height 533
click at [73, 19] on icon at bounding box center [76, 20] width 130 height 25
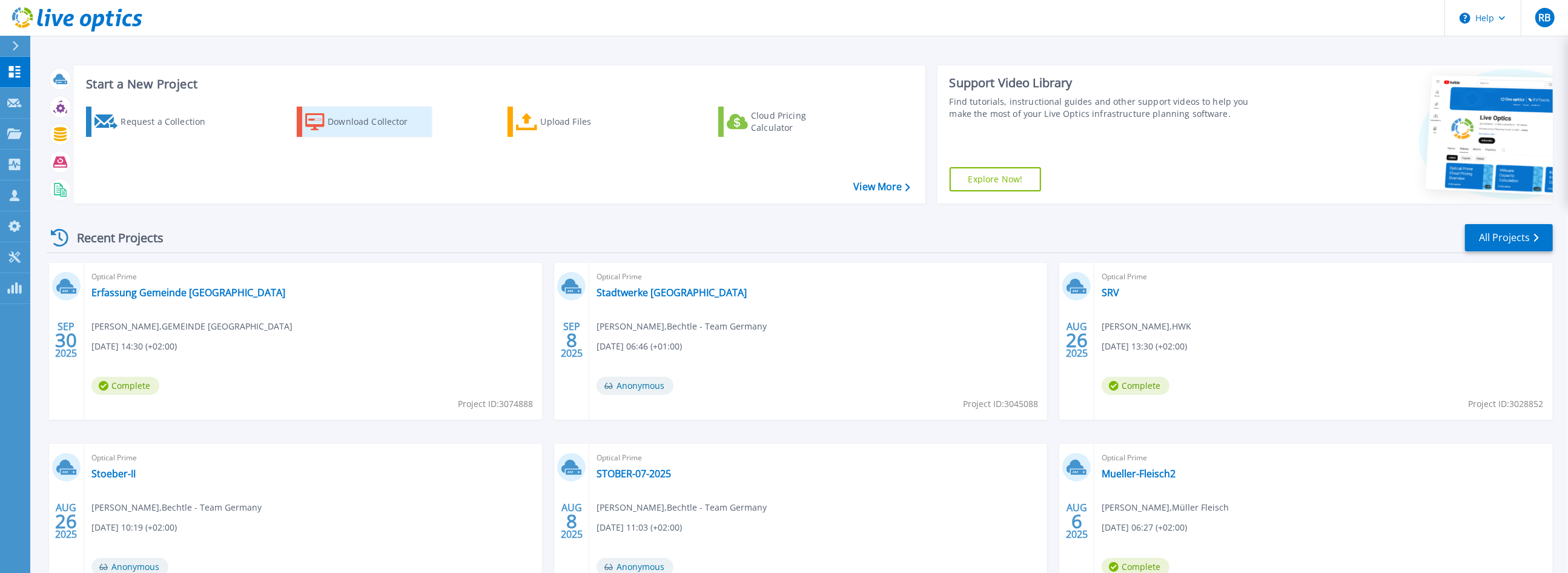
click at [382, 114] on div "Download Collector" at bounding box center [376, 122] width 97 height 24
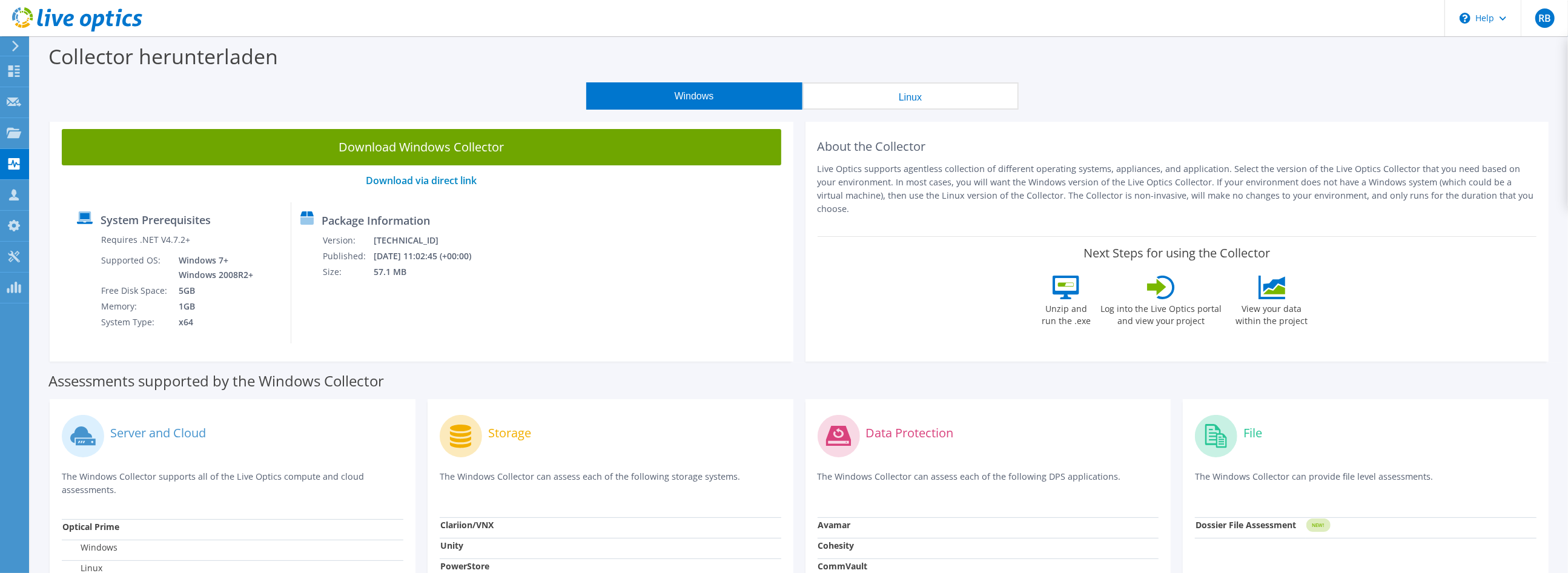
click at [712, 93] on button "Windows" at bounding box center [694, 96] width 216 height 27
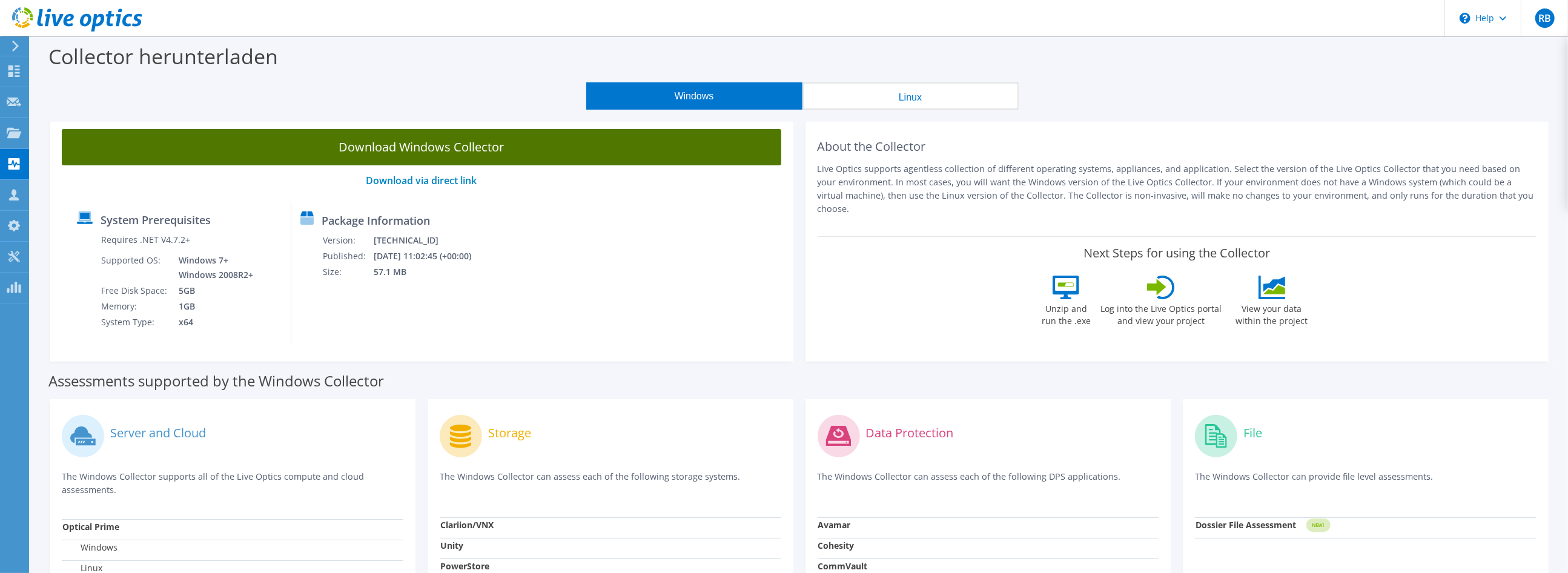
click at [440, 147] on link "Download Windows Collector" at bounding box center [421, 147] width 719 height 36
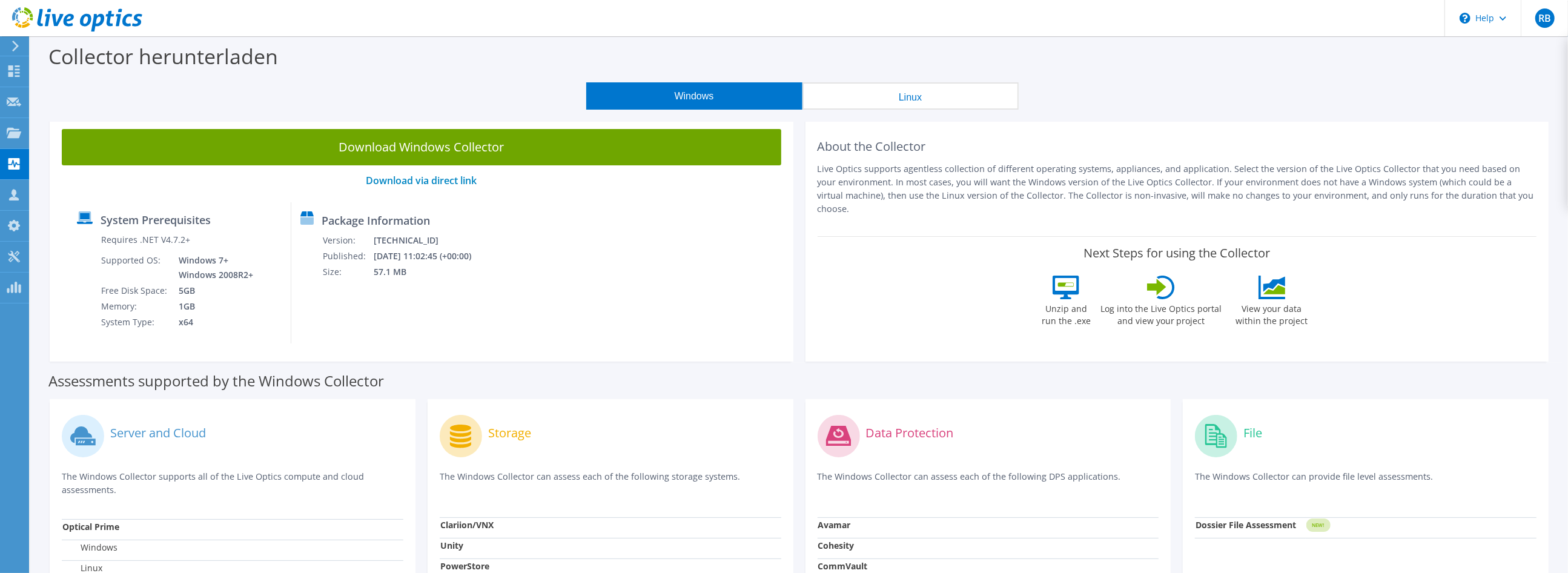
click at [427, 100] on div "Windows Linux" at bounding box center [802, 96] width 1519 height 27
click at [79, 19] on icon at bounding box center [77, 20] width 130 height 25
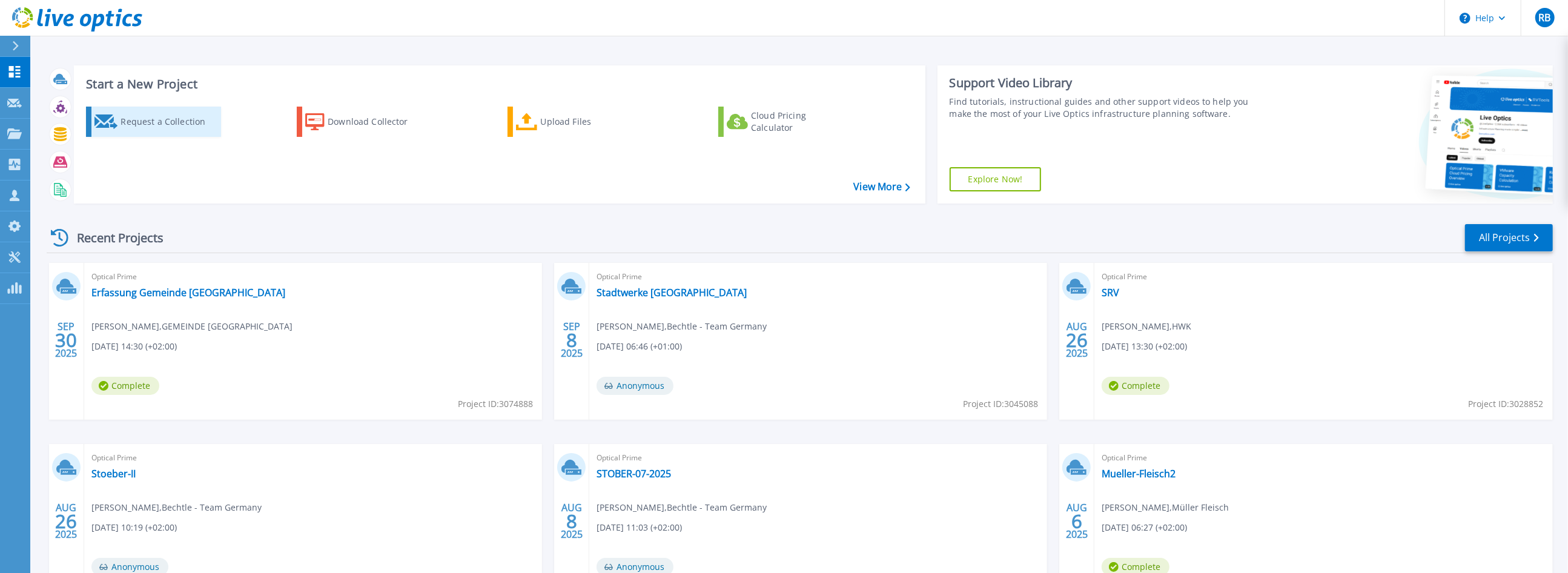
click at [162, 125] on div "Request a Collection" at bounding box center [168, 122] width 97 height 24
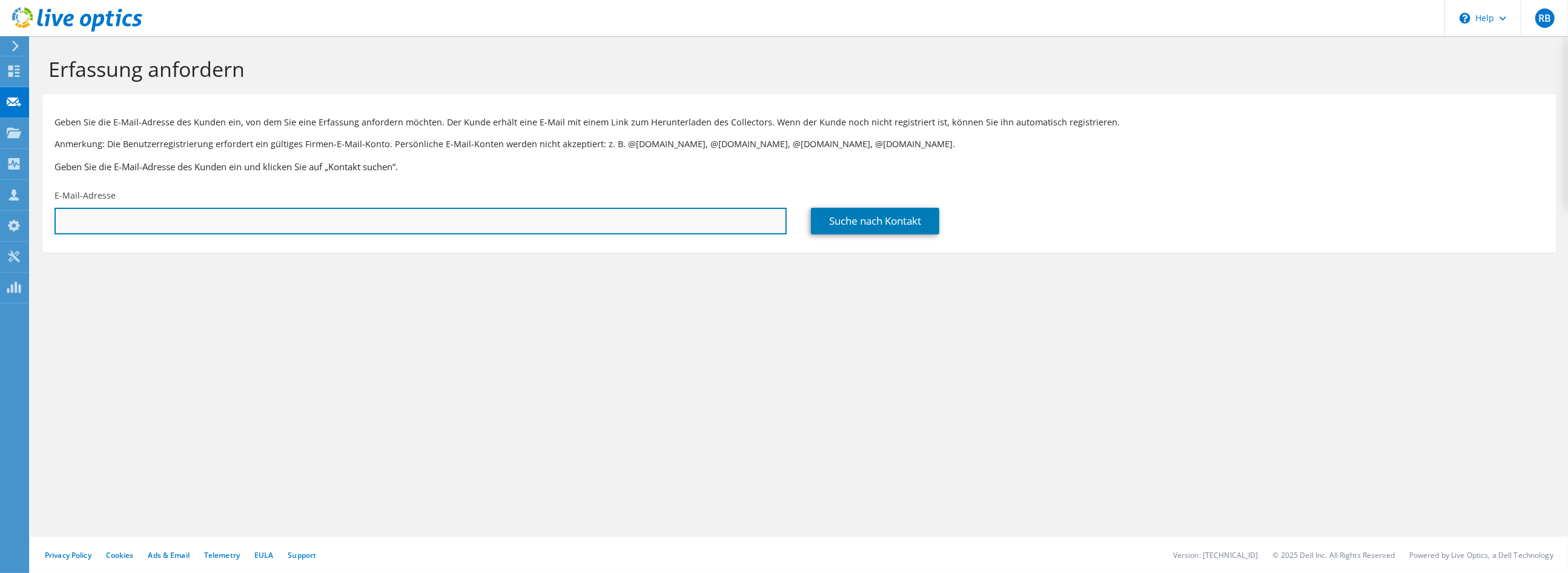
click at [142, 232] on input "text" at bounding box center [420, 221] width 732 height 27
paste input "[EMAIL_ADDRESS][DOMAIN_NAME]"
type input "hassene.khalifa@ideal-sicherheit.de"
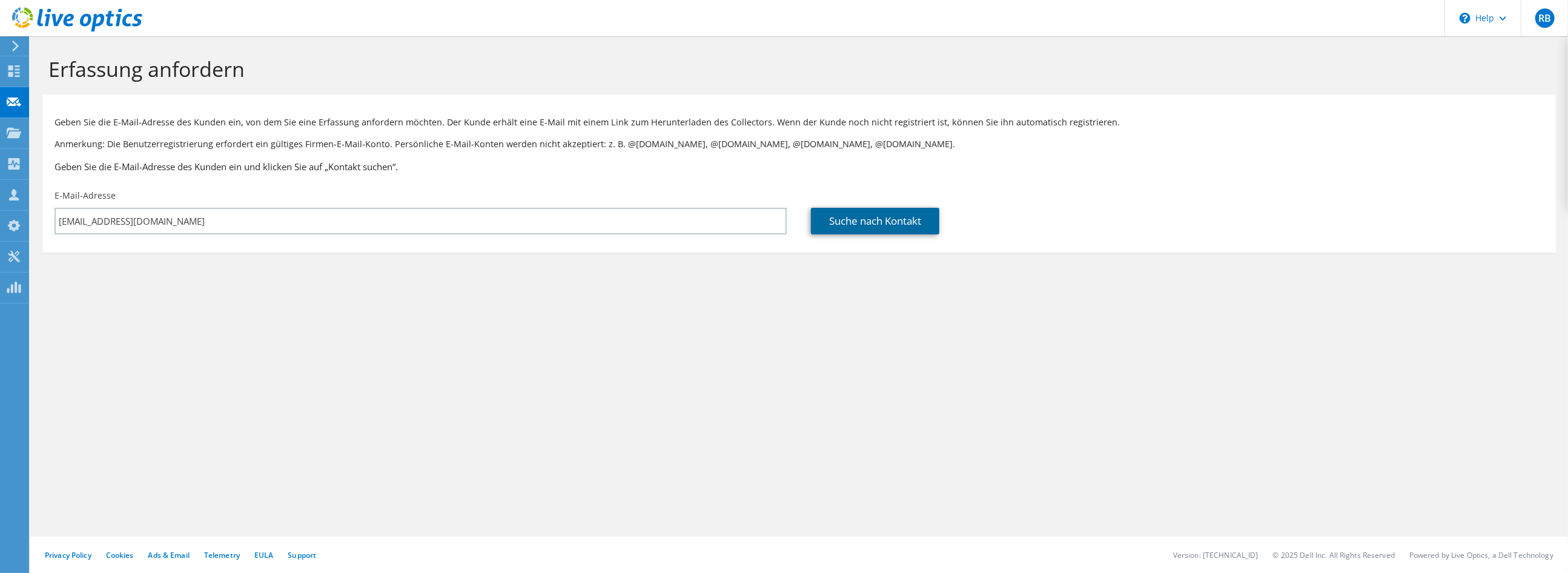
drag, startPoint x: 848, startPoint y: 222, endPoint x: 841, endPoint y: 227, distance: 8.6
click at [847, 222] on link "Suche nach Kontakt" at bounding box center [875, 221] width 129 height 27
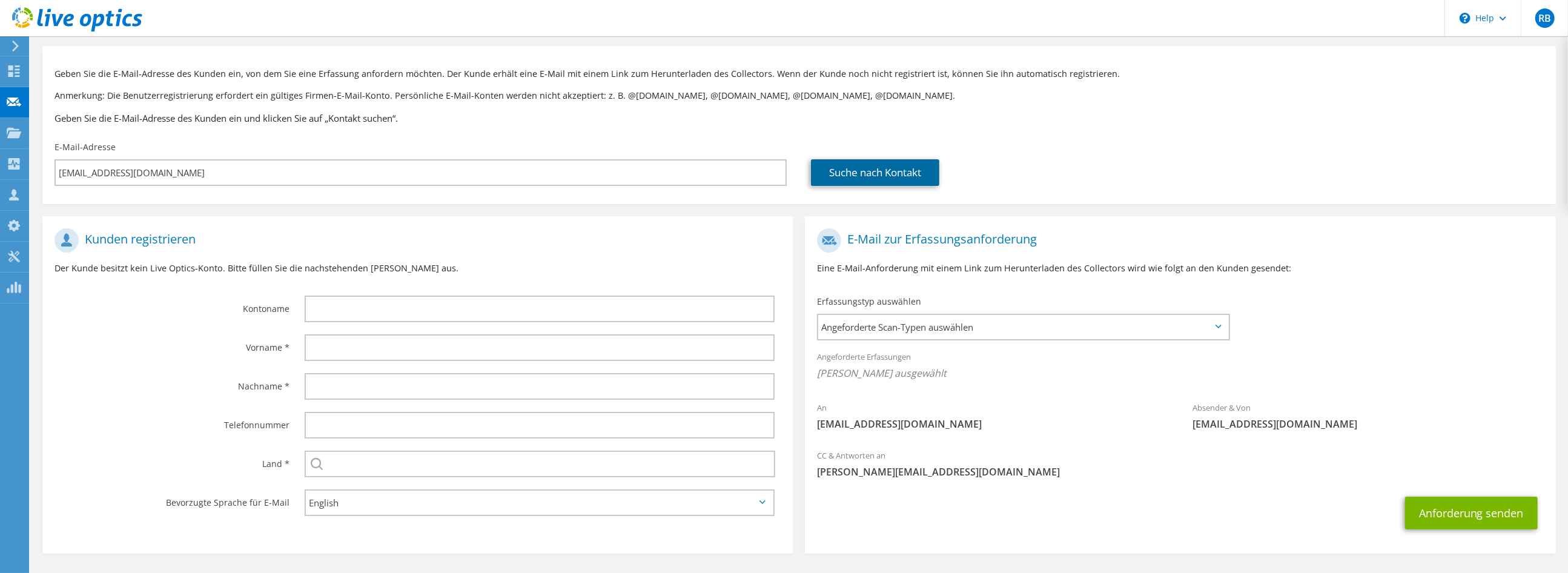
scroll to position [91, 0]
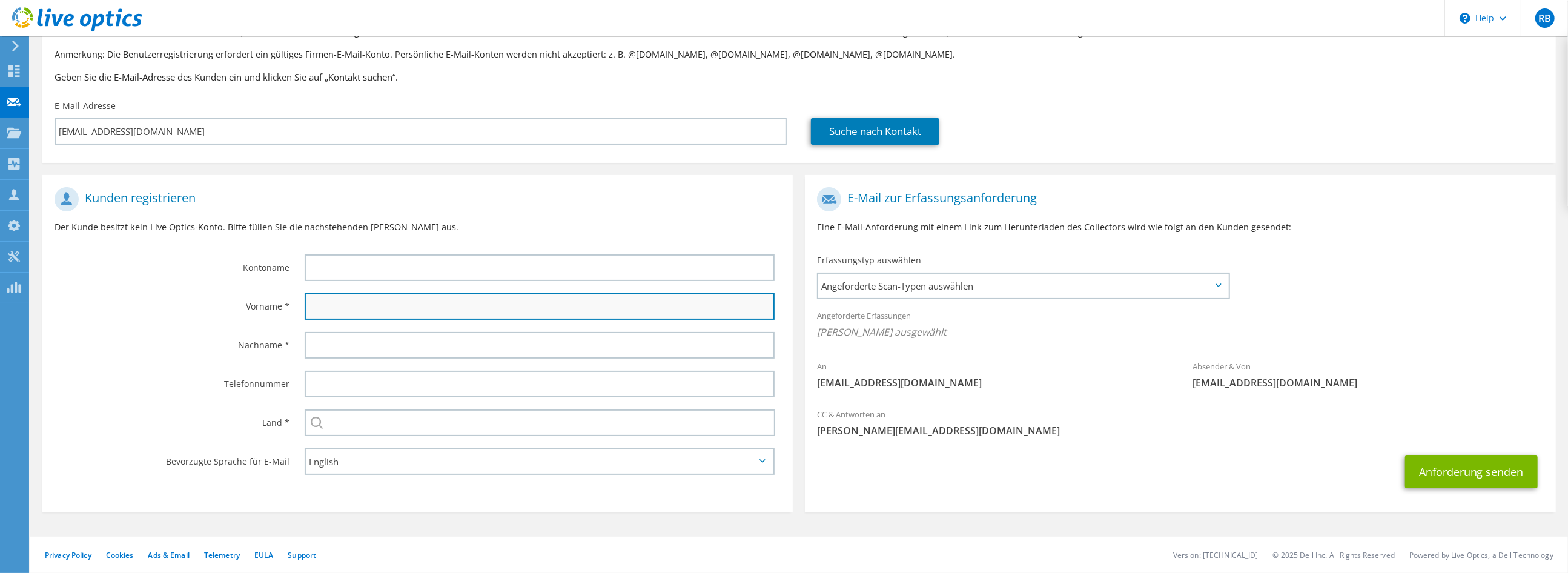
click at [360, 301] on input "text" at bounding box center [539, 306] width 470 height 27
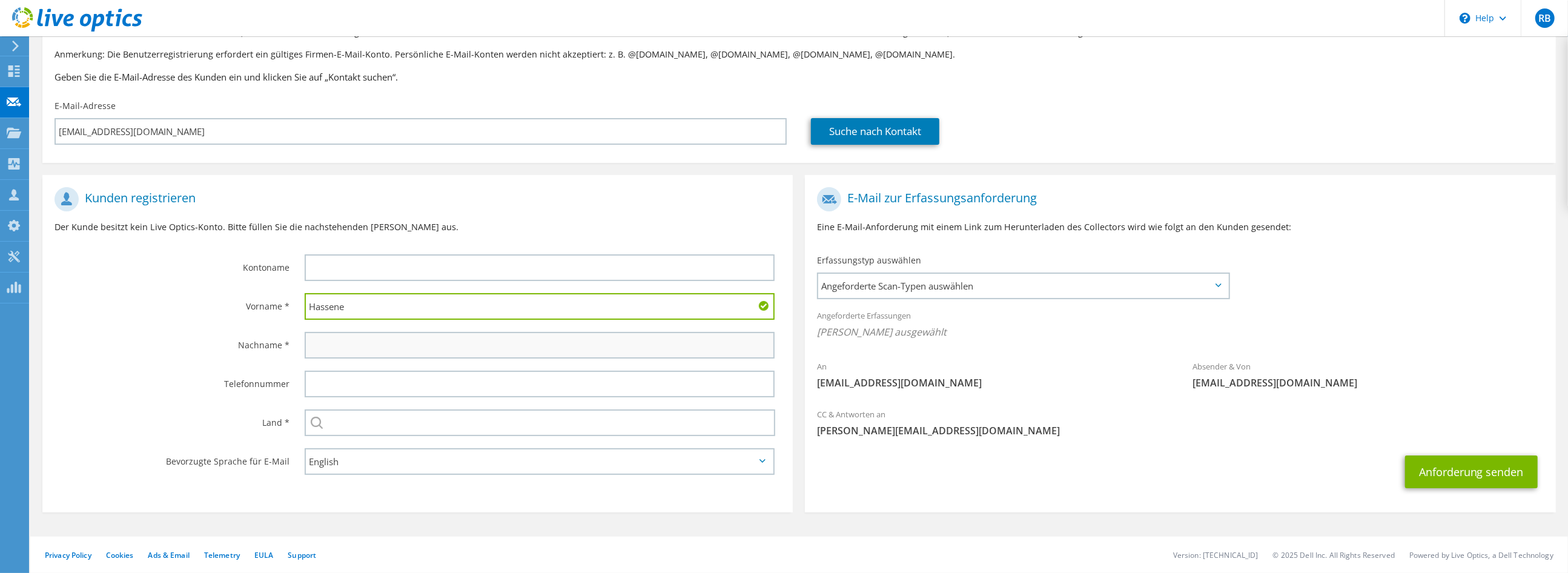
type input "Hassene"
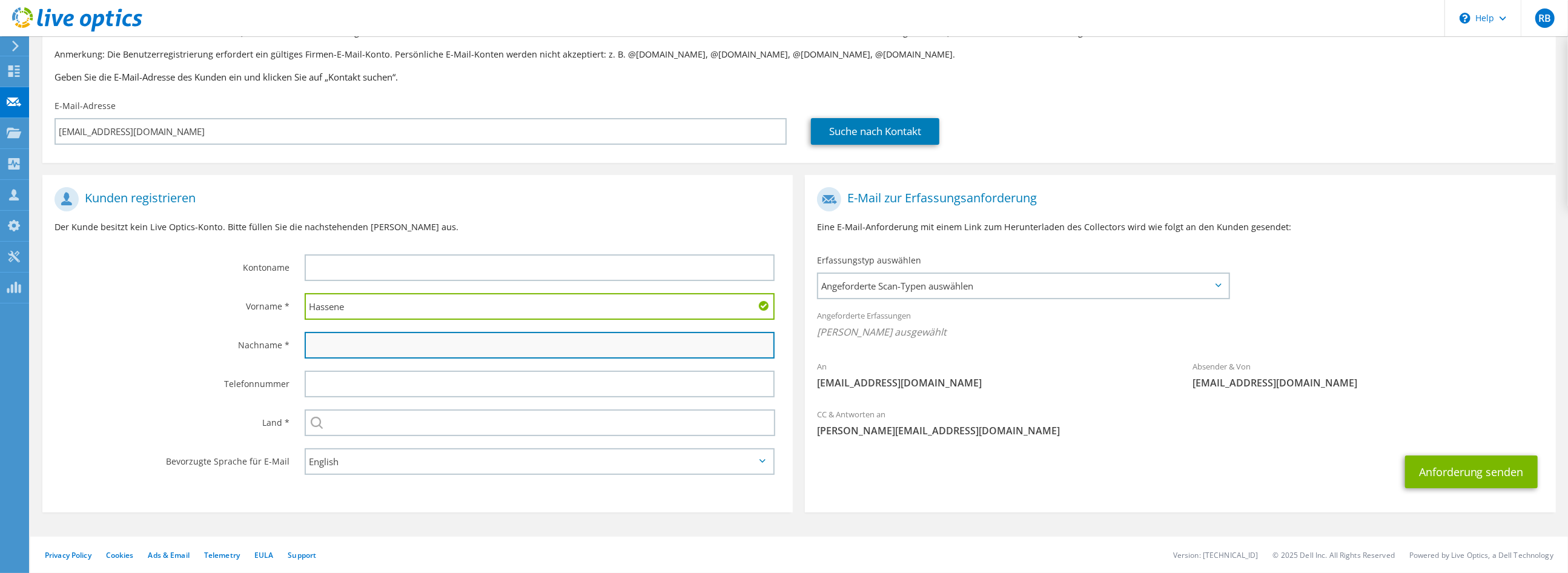
click at [338, 346] on input "text" at bounding box center [539, 345] width 470 height 27
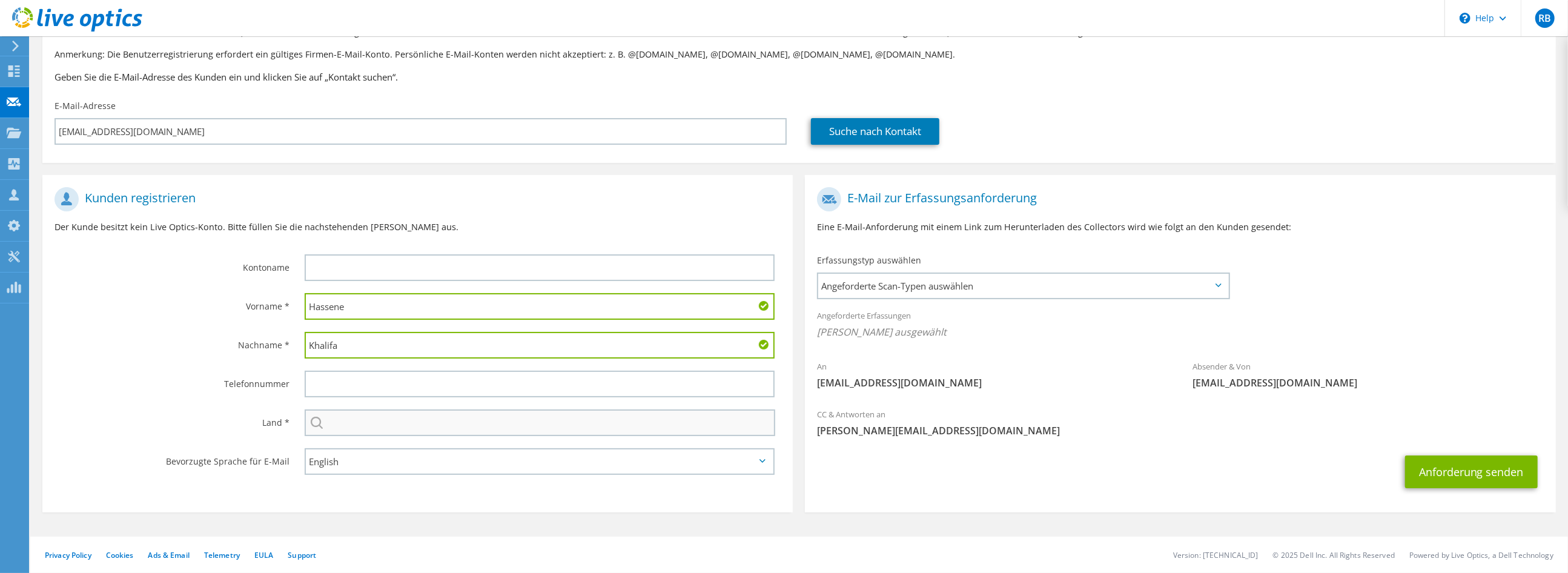
type input "Khalifa"
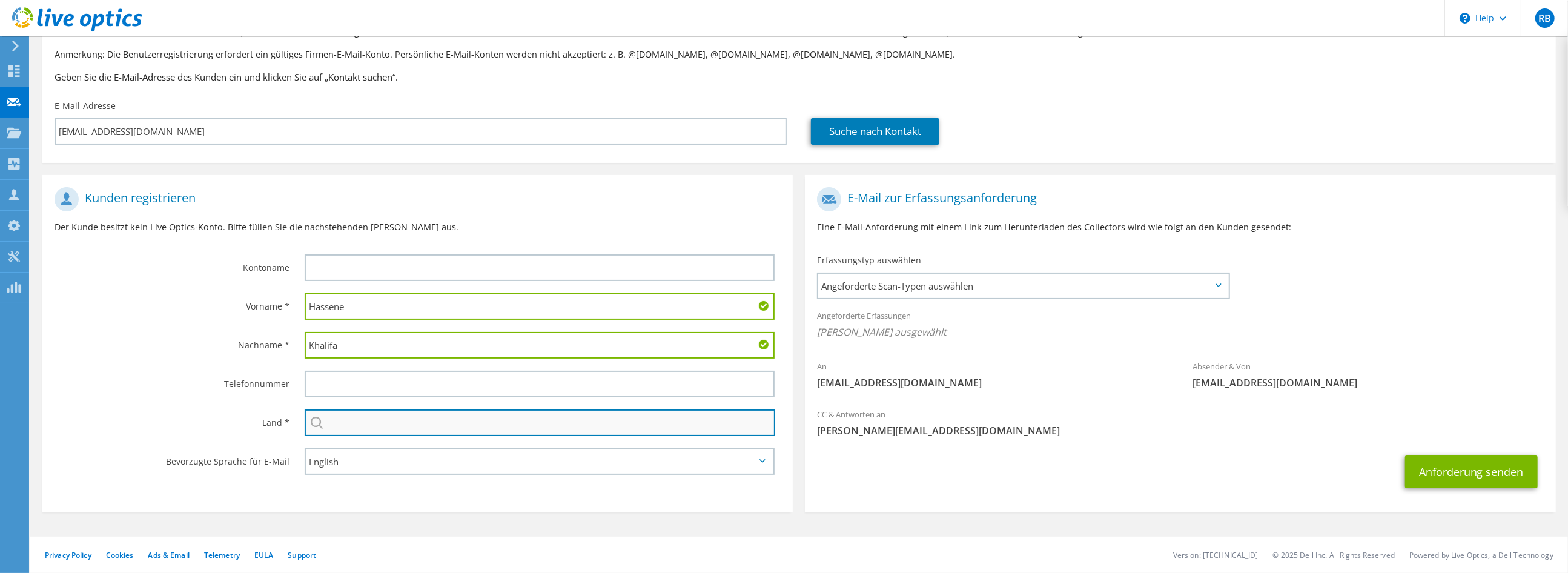
click at [373, 424] on input "text" at bounding box center [540, 423] width 470 height 27
type input "[GEOGRAPHIC_DATA]"
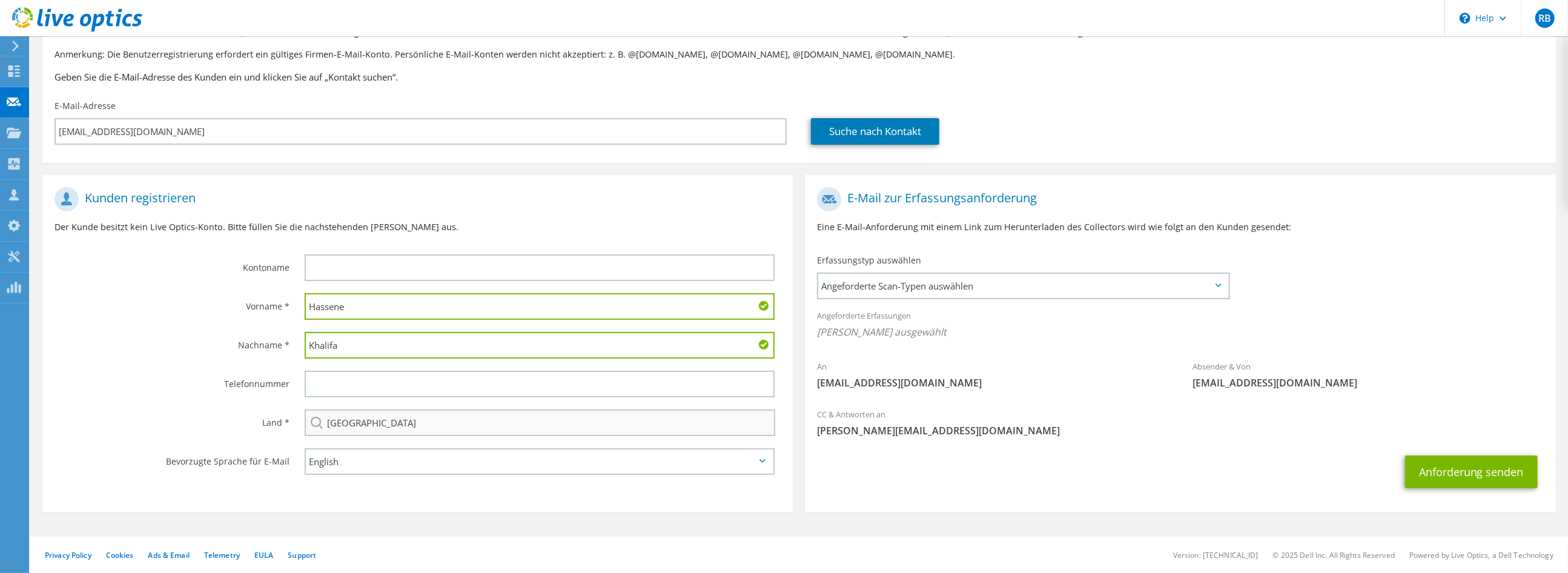
type input "Bechtle Karlsruhe / Offenburg"
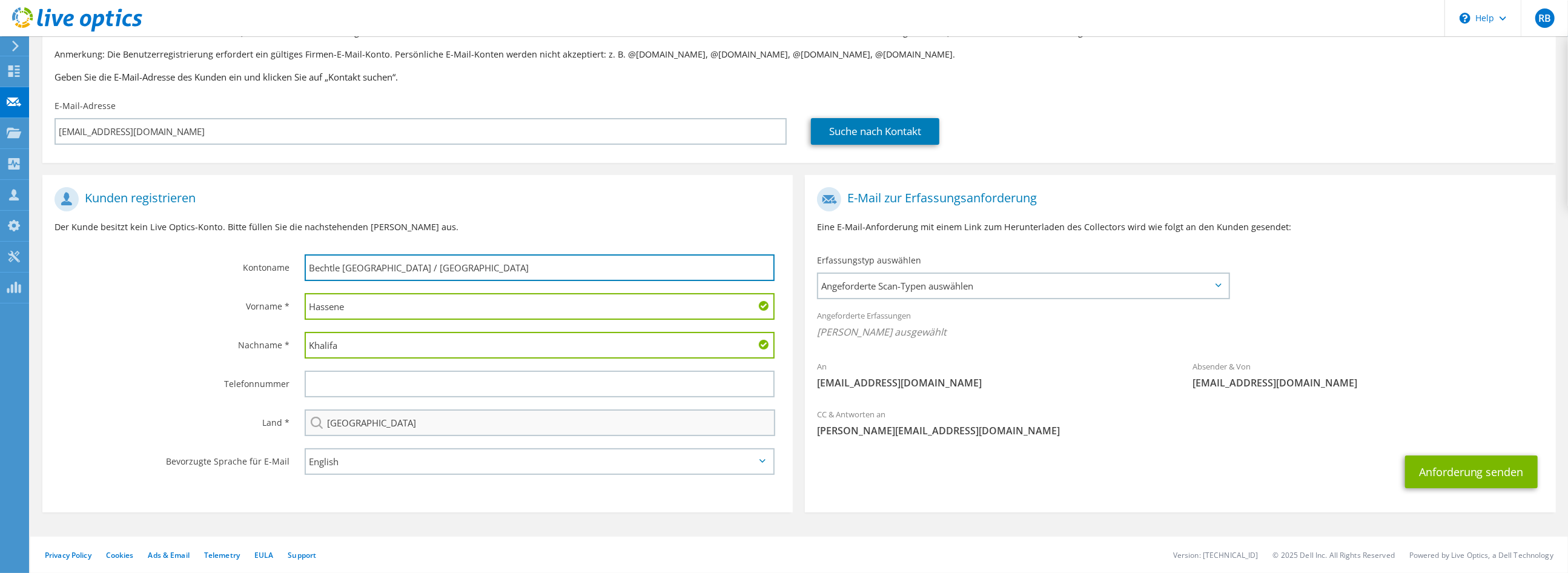
type input "0491759363760"
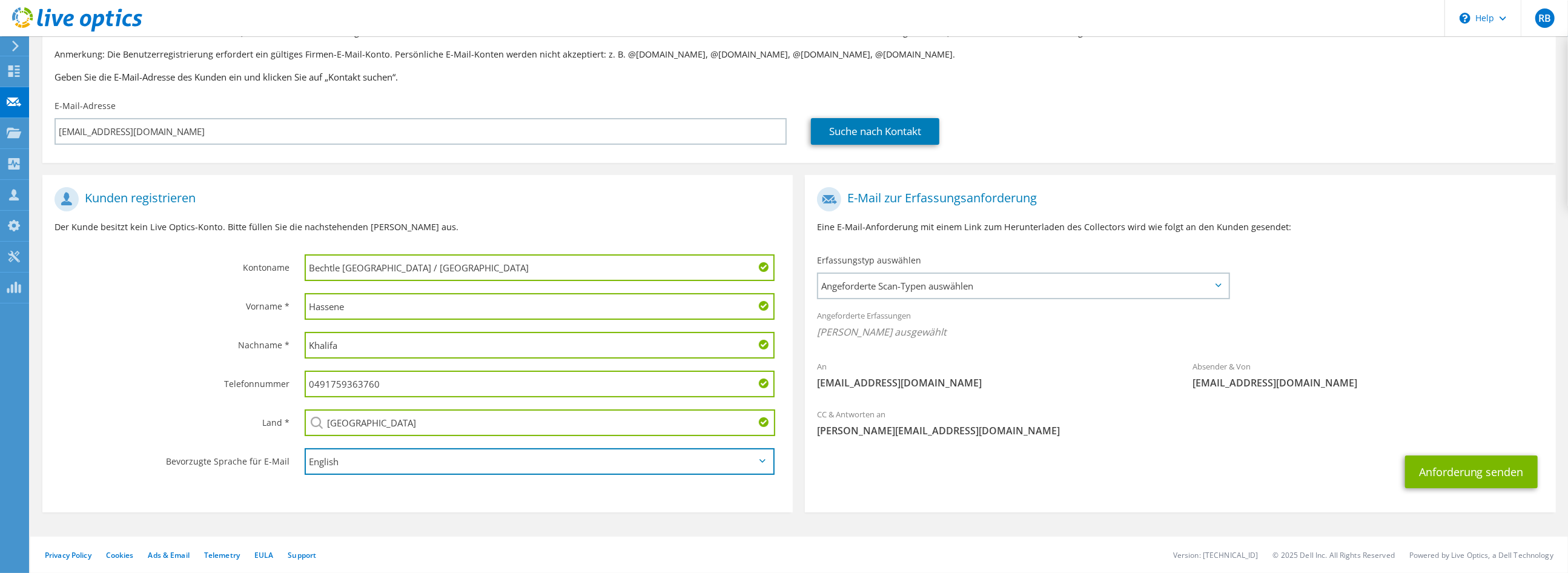
click at [374, 461] on select "English Deutsch Español Français Italiano Polski Português Русский 한국어 中文 日本語" at bounding box center [539, 461] width 470 height 27
click at [387, 494] on section "Kunden registrieren Der Kunde besitzt kein Live Optics-Konto. Bitte füllen Sie …" at bounding box center [417, 343] width 750 height 338
click at [355, 462] on select "English Deutsch Español Français Italiano Polski Português Русский 한국어 中文 日本語" at bounding box center [539, 461] width 470 height 27
select select "de-DE"
click at [304, 448] on select "English Deutsch Español Français Italiano Polski Português Русский 한국어 中文 日本語" at bounding box center [539, 461] width 470 height 27
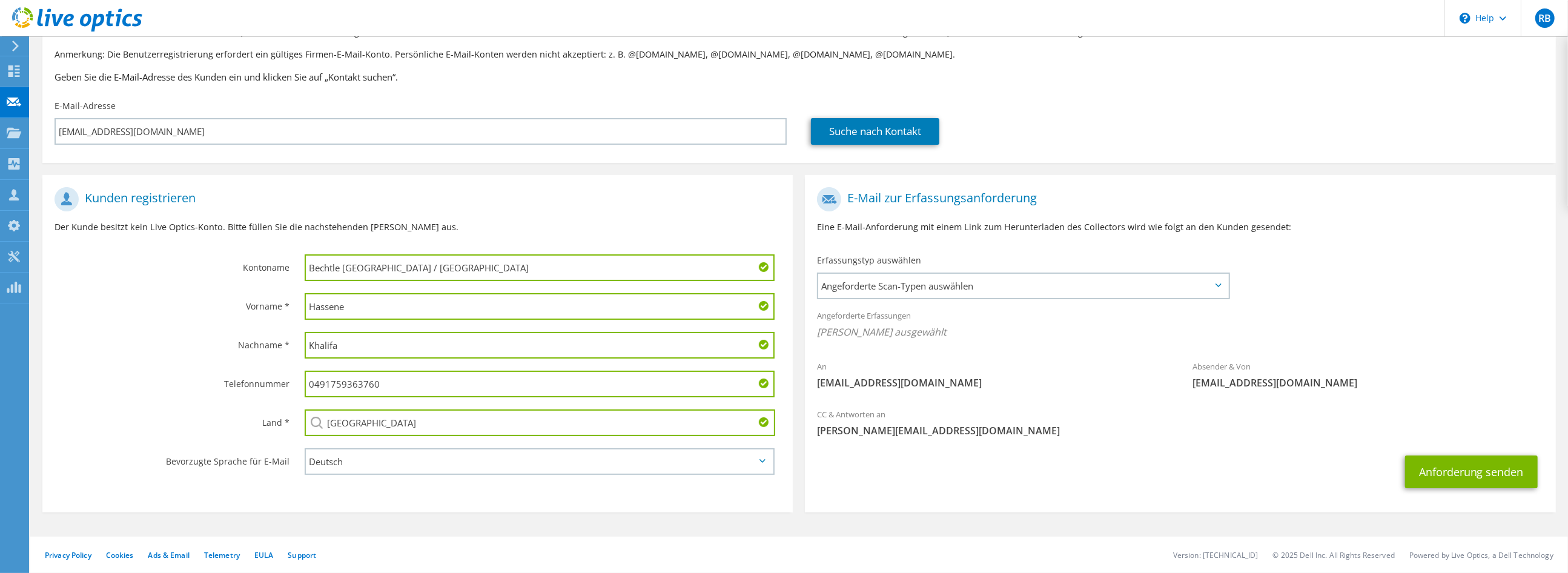
click at [1027, 451] on div "Anforderung senden" at bounding box center [1180, 472] width 750 height 45
click at [952, 289] on span "Angeforderte Scan-Typen auswählen" at bounding box center [1023, 286] width 409 height 24
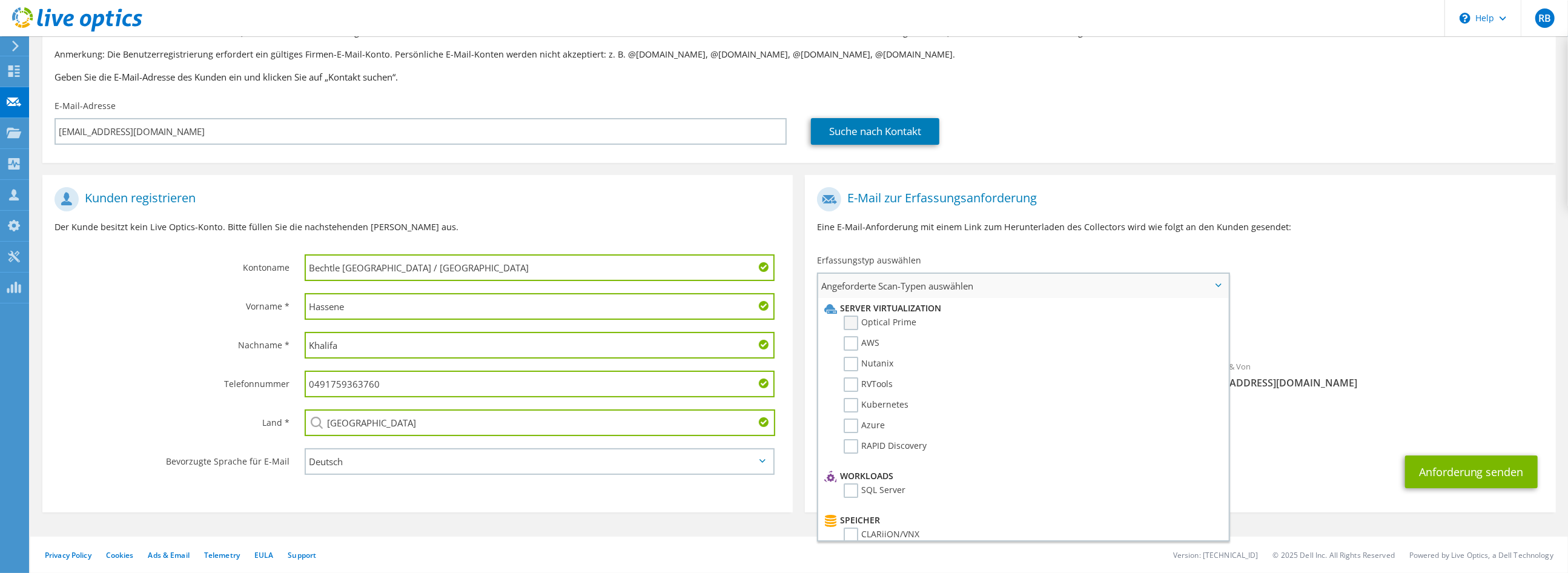
click at [864, 320] on label "Optical Prime" at bounding box center [880, 323] width 72 height 14
click at [0, 0] on input "Optical Prime" at bounding box center [0, 0] width 0 height 0
click at [1333, 293] on div "An hassene.khalifa@ideal-sicherheit.de Absender & Von liveoptics@liveoptics.com" at bounding box center [1180, 292] width 750 height 224
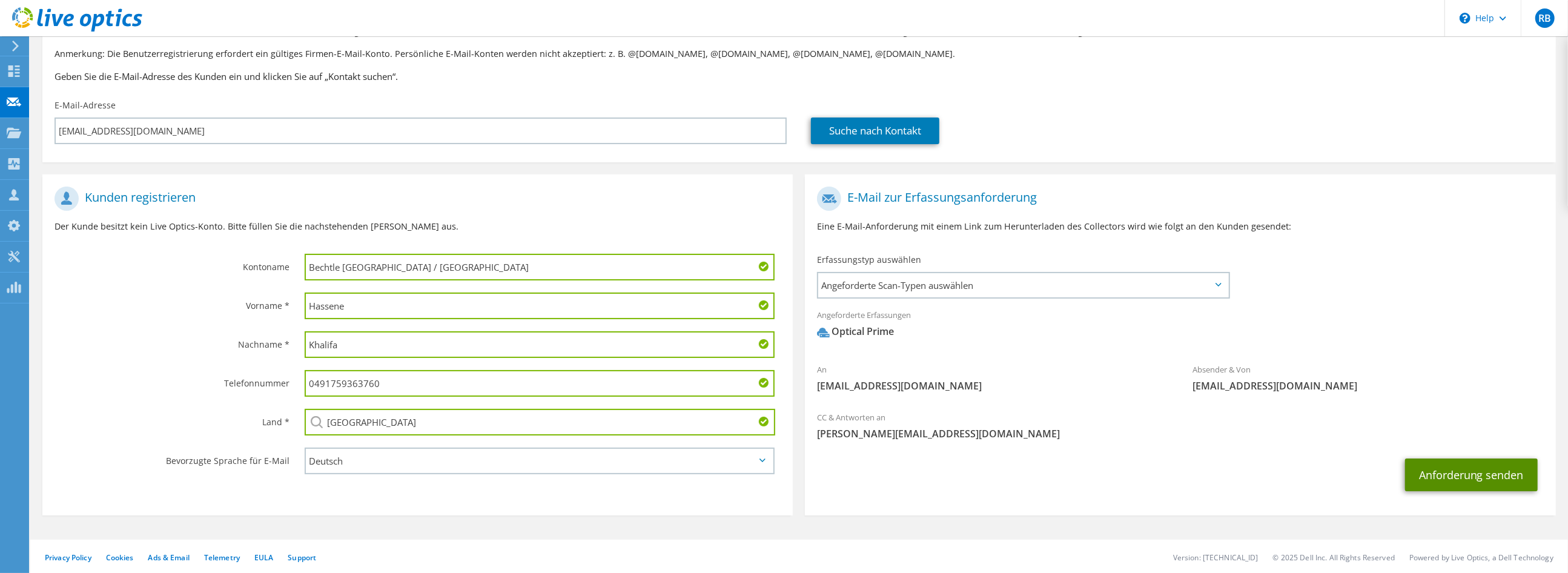
click at [1434, 482] on button "Anforderung senden" at bounding box center [1471, 475] width 133 height 32
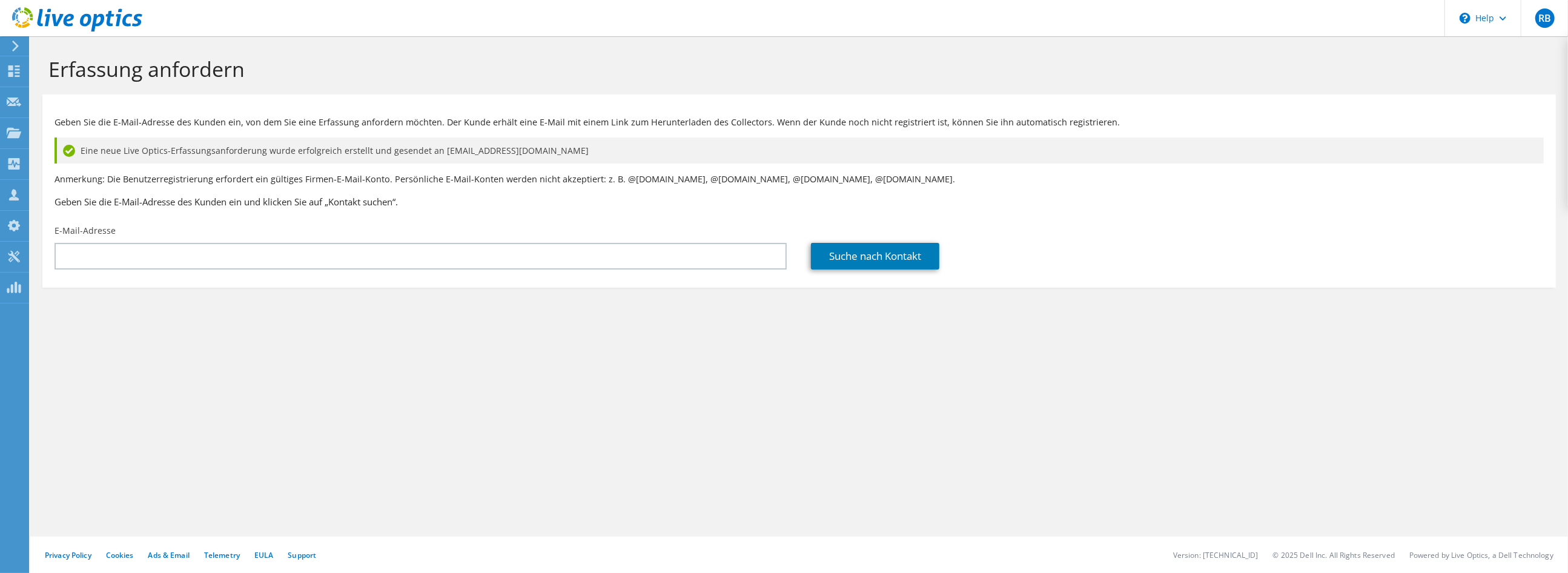
click at [342, 517] on div "Erfassung anfordern Geben Sie die E-Mail-Adresse des Kunden ein, von dem Sie ei…" at bounding box center [799, 305] width 1537 height 537
